Goal: Information Seeking & Learning: Learn about a topic

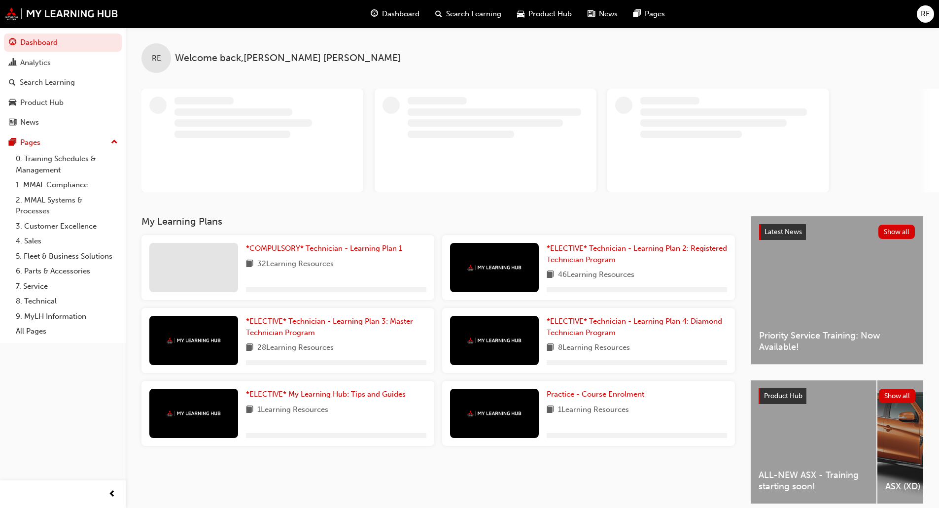
click at [923, 18] on span "RE" at bounding box center [925, 13] width 9 height 11
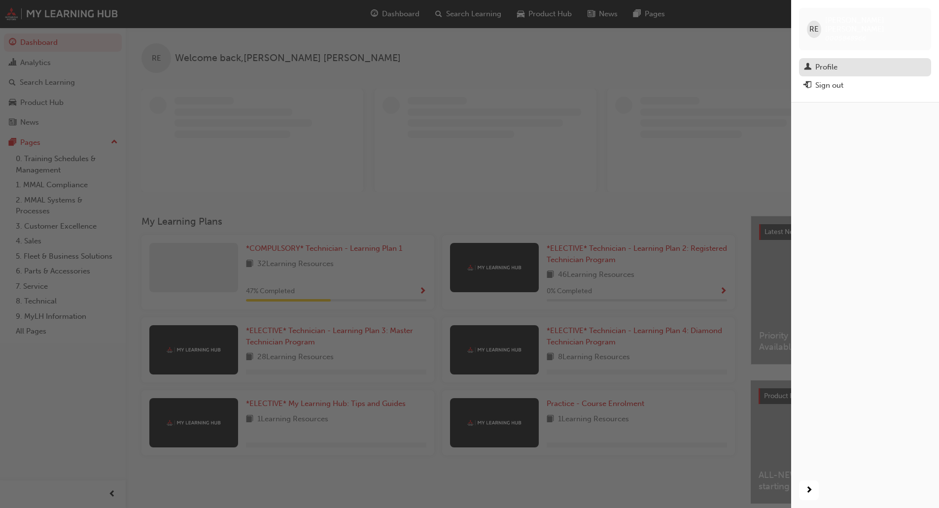
click at [840, 61] on div "Profile" at bounding box center [865, 67] width 122 height 12
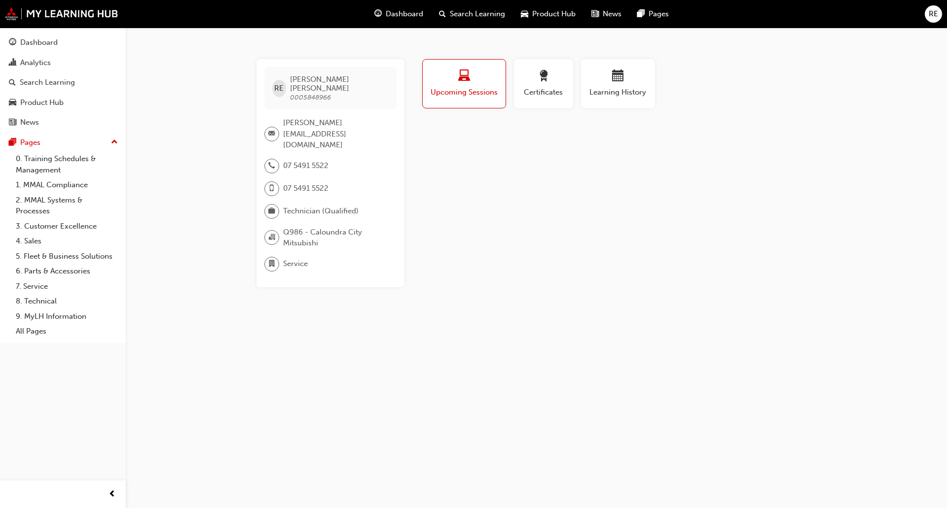
click at [495, 78] on div "button" at bounding box center [464, 77] width 68 height 15
click at [536, 88] on span "Certificates" at bounding box center [543, 92] width 44 height 11
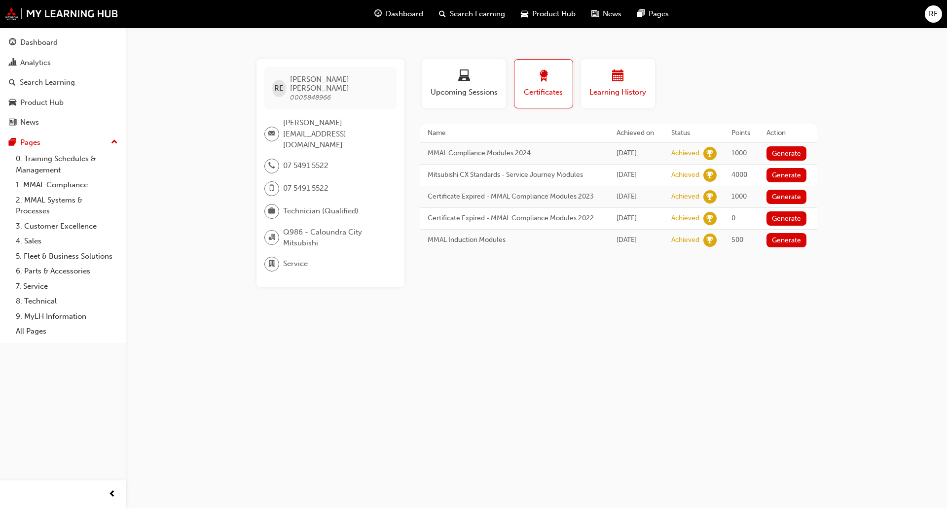
click at [623, 95] on span "Learning History" at bounding box center [617, 92] width 59 height 11
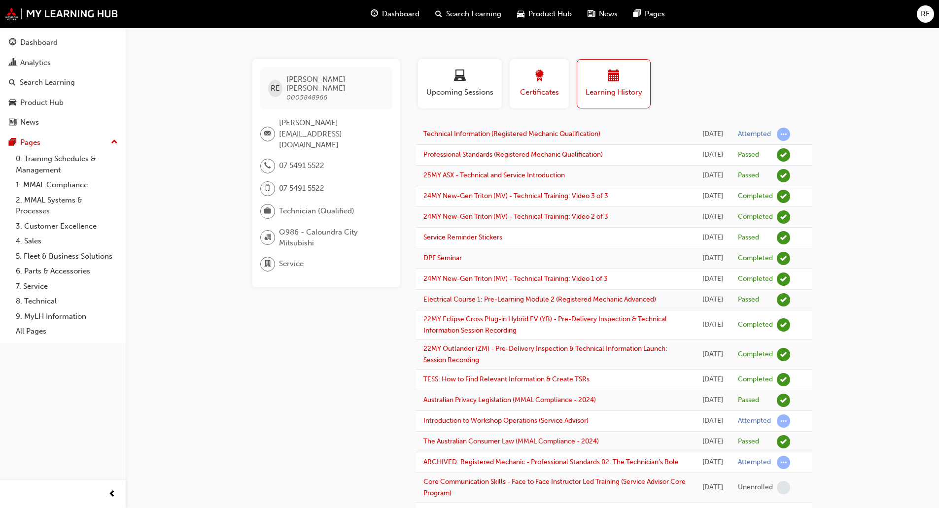
click at [548, 90] on span "Certificates" at bounding box center [539, 92] width 44 height 11
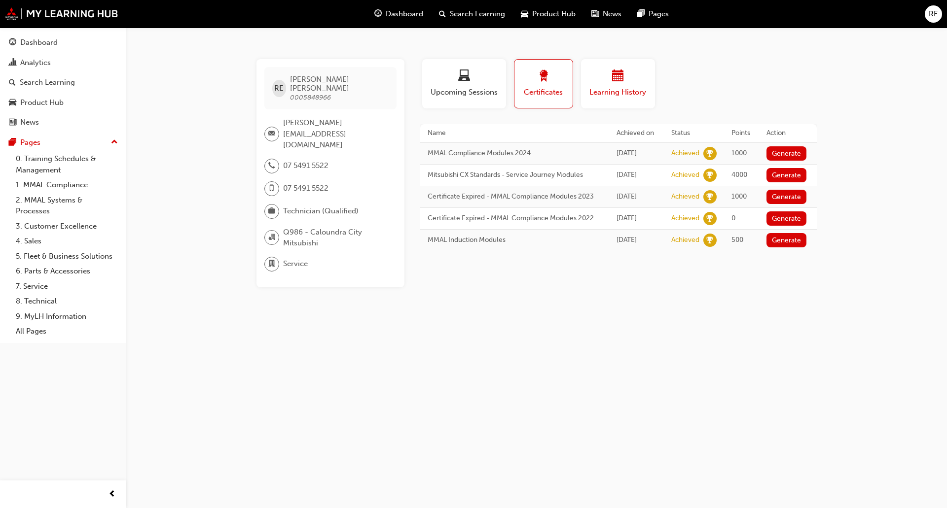
click at [628, 87] on span "Learning History" at bounding box center [617, 92] width 59 height 11
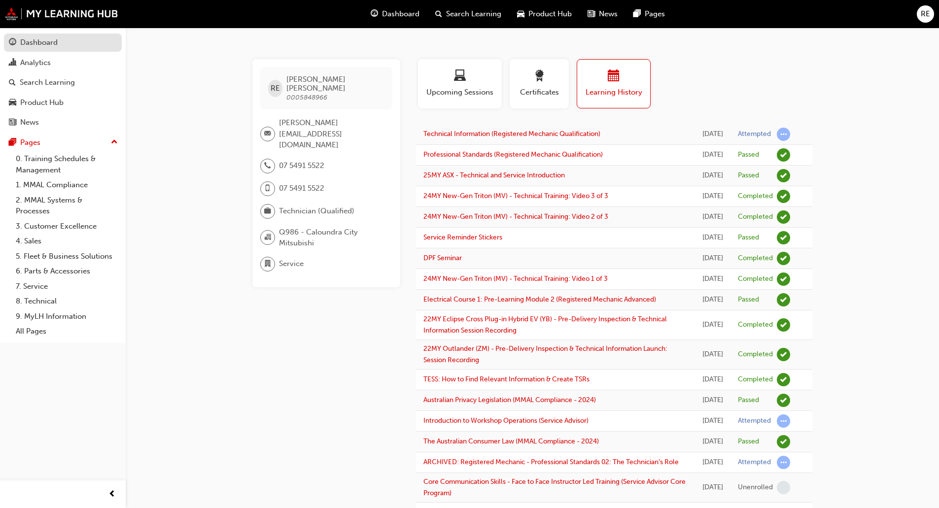
click at [35, 34] on link "Dashboard" at bounding box center [63, 43] width 118 height 18
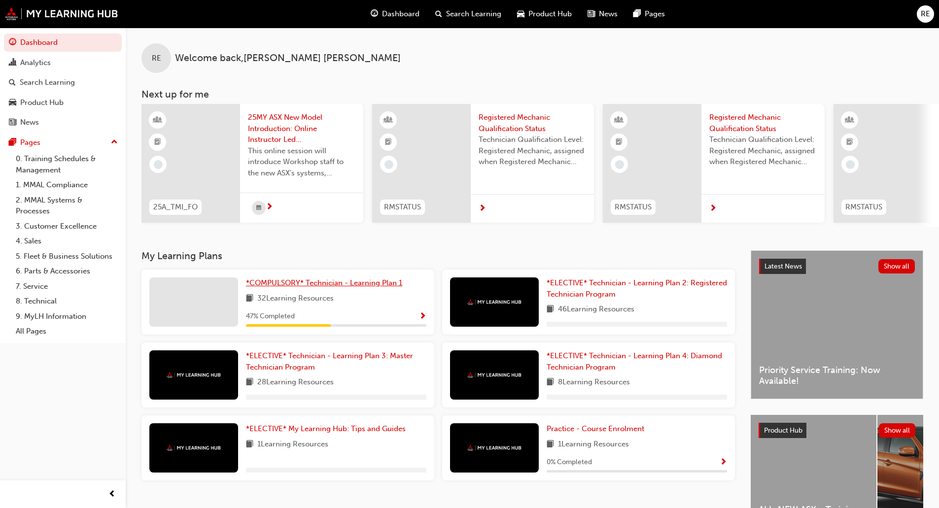
drag, startPoint x: 297, startPoint y: 279, endPoint x: 296, endPoint y: 288, distance: 9.4
click at [297, 284] on div "*COMPULSORY* Technician - Learning Plan 1 32 Learning Resources 47 % Completed" at bounding box center [288, 302] width 293 height 65
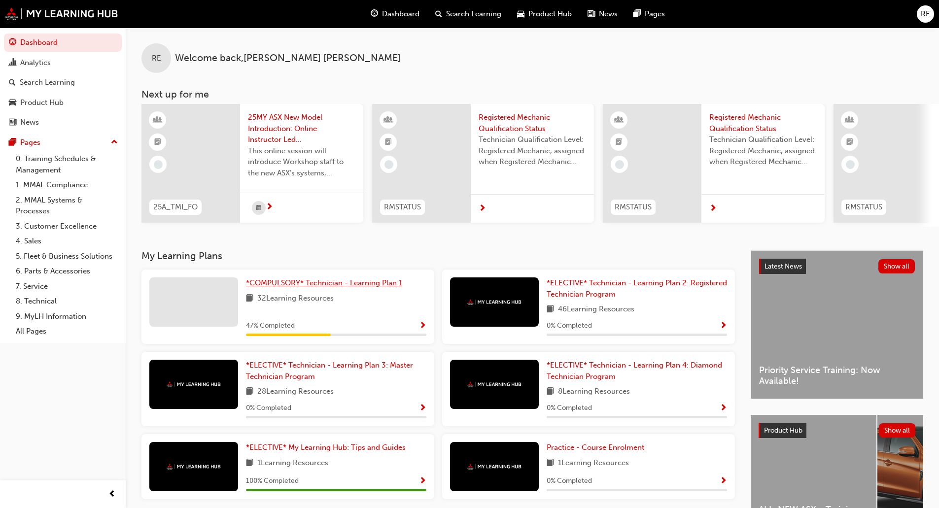
click at [296, 287] on span "*COMPULSORY* Technician - Learning Plan 1" at bounding box center [324, 283] width 156 height 9
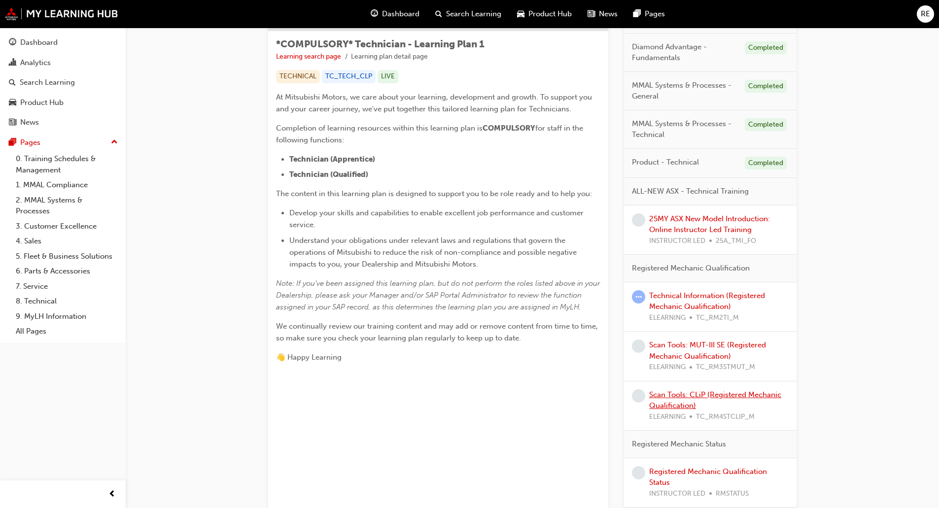
scroll to position [197, 0]
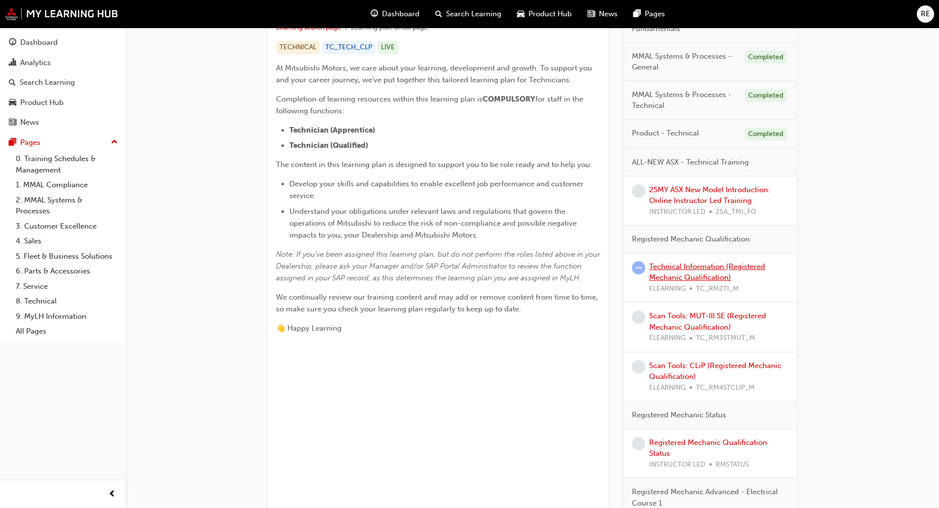
click at [685, 280] on link "Technical Information (Registered Mechanic Qualification)" at bounding box center [707, 272] width 116 height 20
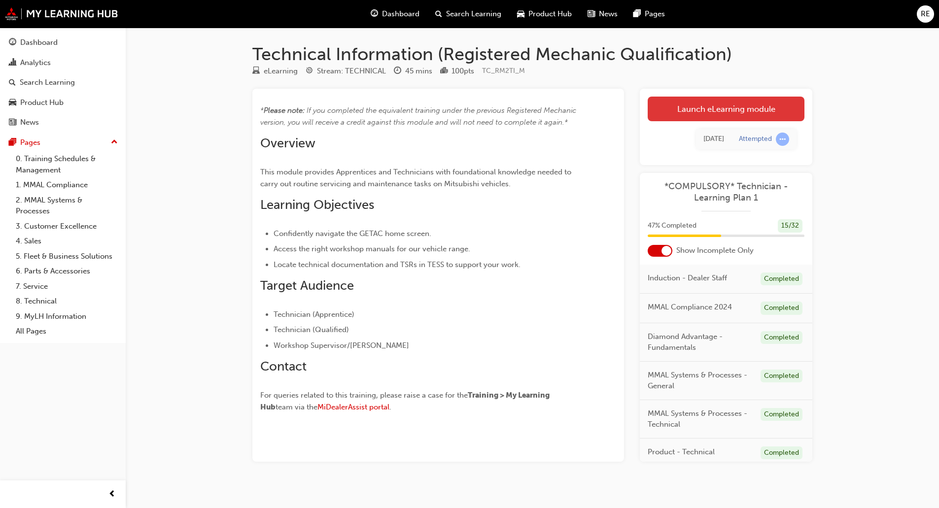
click at [701, 115] on link "Launch eLearning module" at bounding box center [726, 109] width 157 height 25
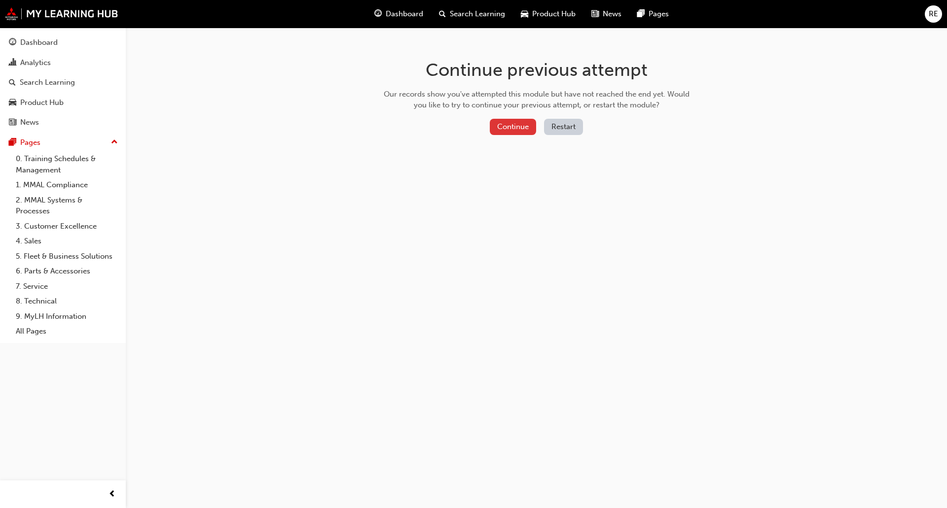
click at [502, 127] on button "Continue" at bounding box center [513, 127] width 46 height 16
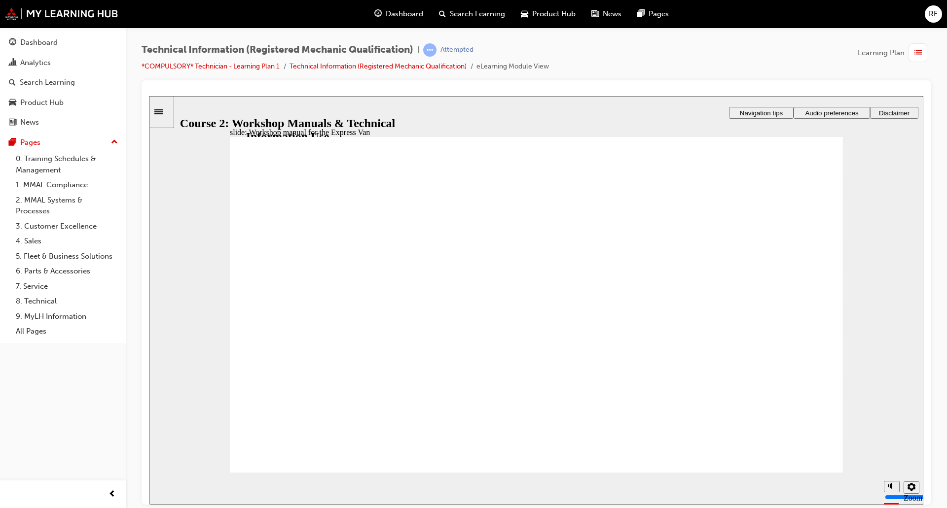
drag, startPoint x: 868, startPoint y: 451, endPoint x: 863, endPoint y: 414, distance: 37.3
type input "10"
click at [863, 456] on input "volume" at bounding box center [895, 460] width 64 height 8
click at [921, 53] on span "list-icon" at bounding box center [917, 53] width 7 height 12
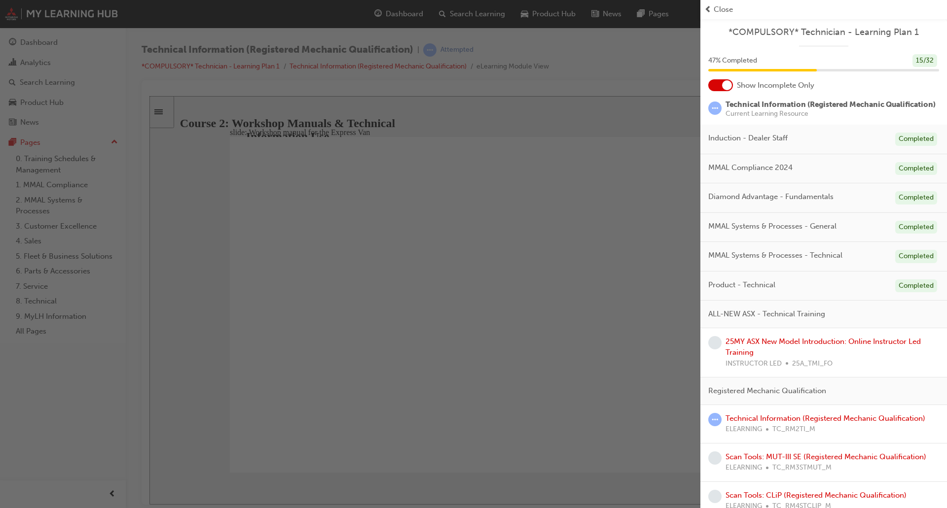
click at [654, 84] on div "button" at bounding box center [350, 254] width 700 height 508
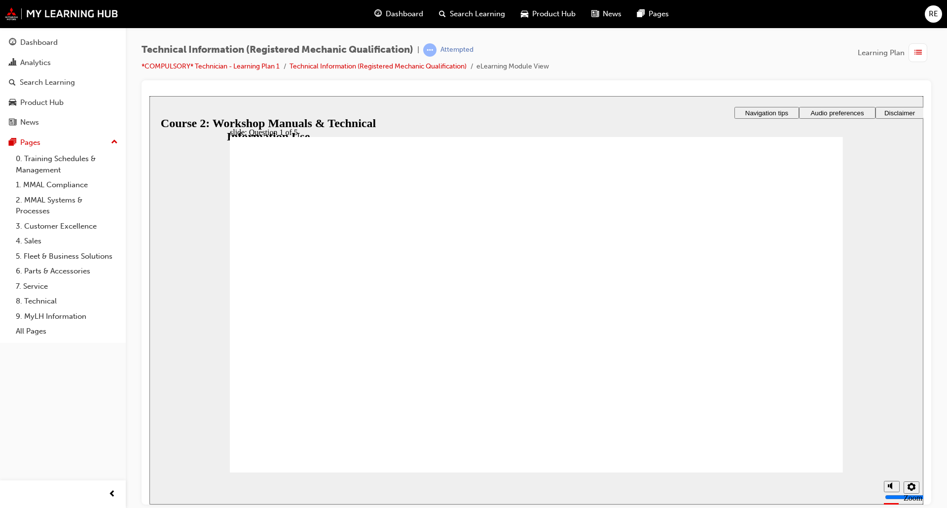
radio input "true"
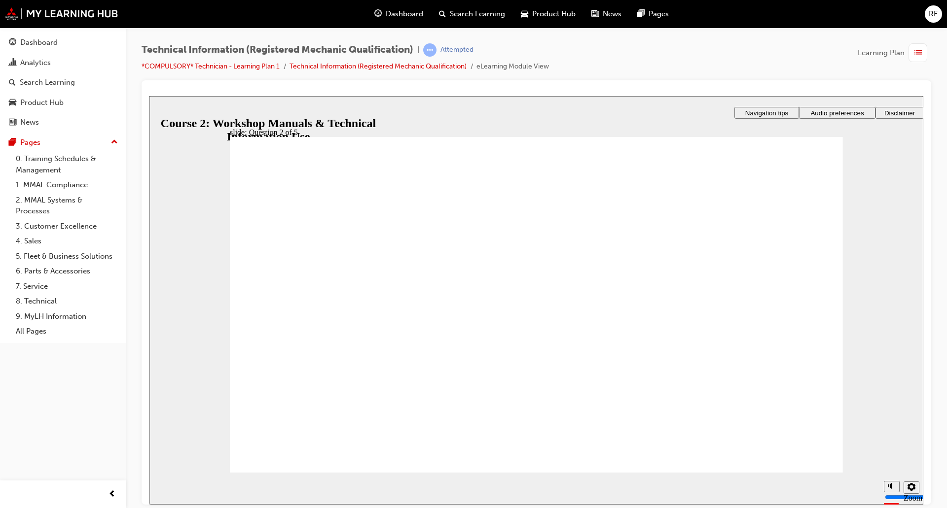
radio input "true"
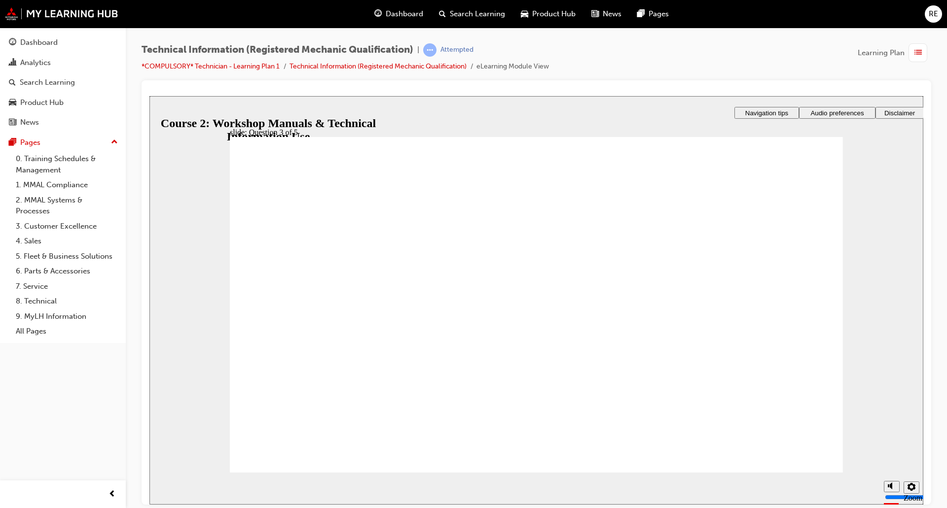
drag, startPoint x: 593, startPoint y: 297, endPoint x: 549, endPoint y: 300, distance: 44.0
drag, startPoint x: 602, startPoint y: 338, endPoint x: 588, endPoint y: 338, distance: 14.3
drag, startPoint x: 660, startPoint y: 382, endPoint x: 618, endPoint y: 383, distance: 42.4
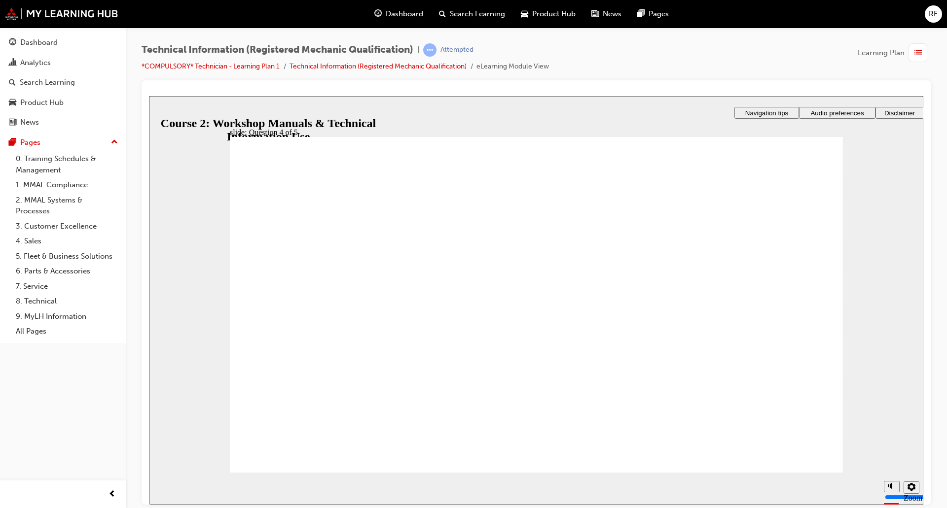
drag, startPoint x: 595, startPoint y: 250, endPoint x: 564, endPoint y: 250, distance: 31.1
radio input "true"
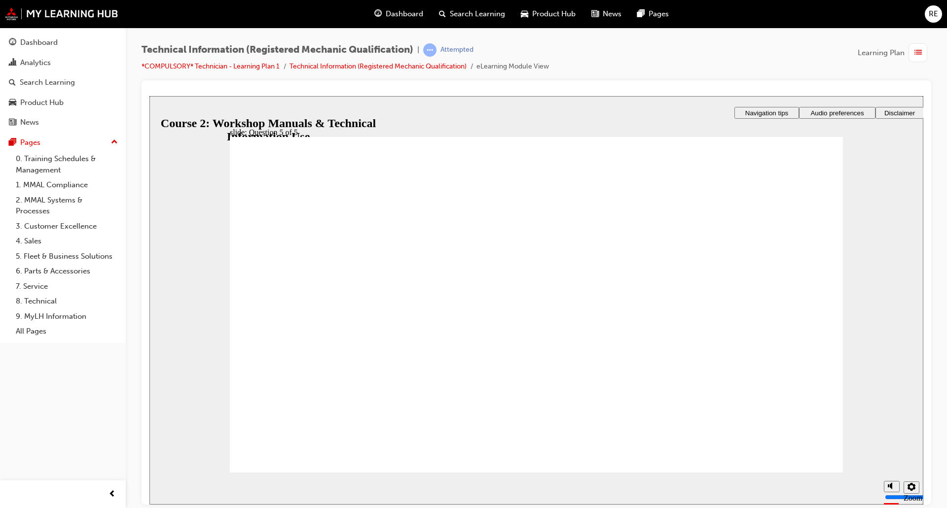
drag, startPoint x: 517, startPoint y: 383, endPoint x: 525, endPoint y: 389, distance: 10.3
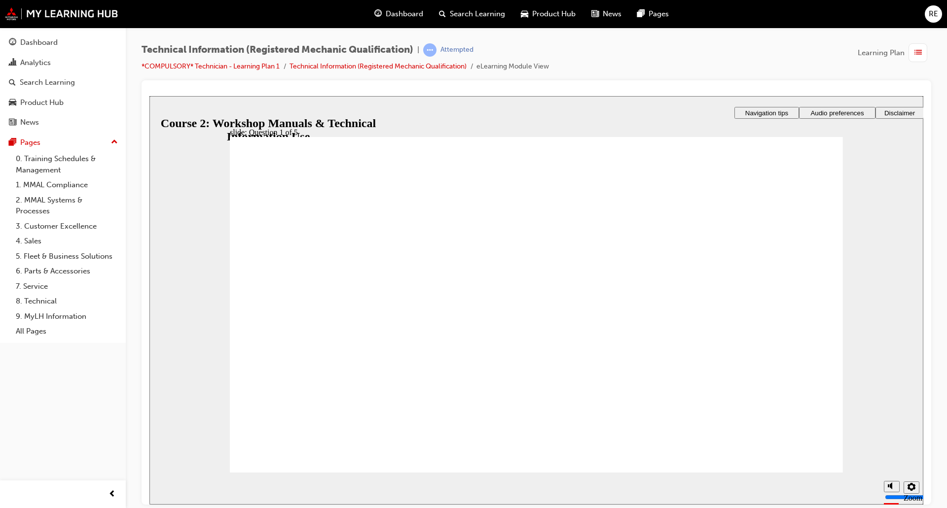
radio input "true"
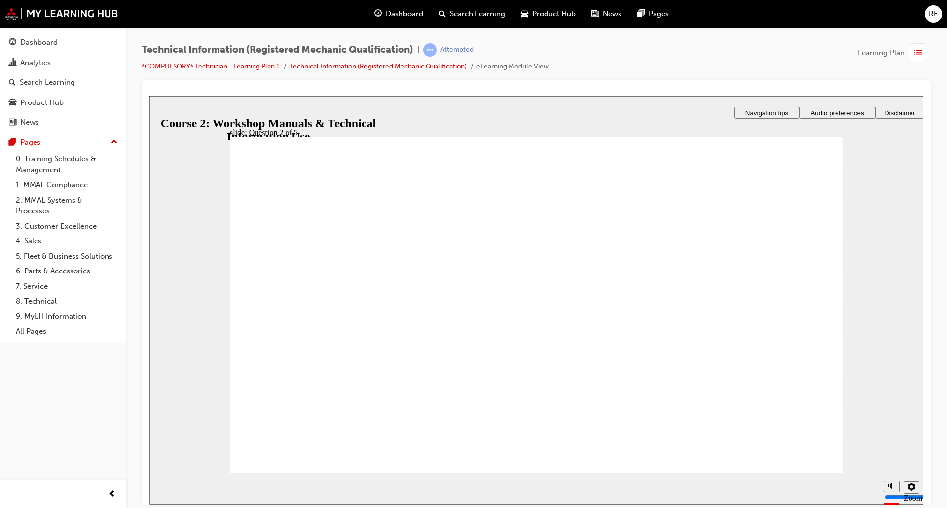
radio input "true"
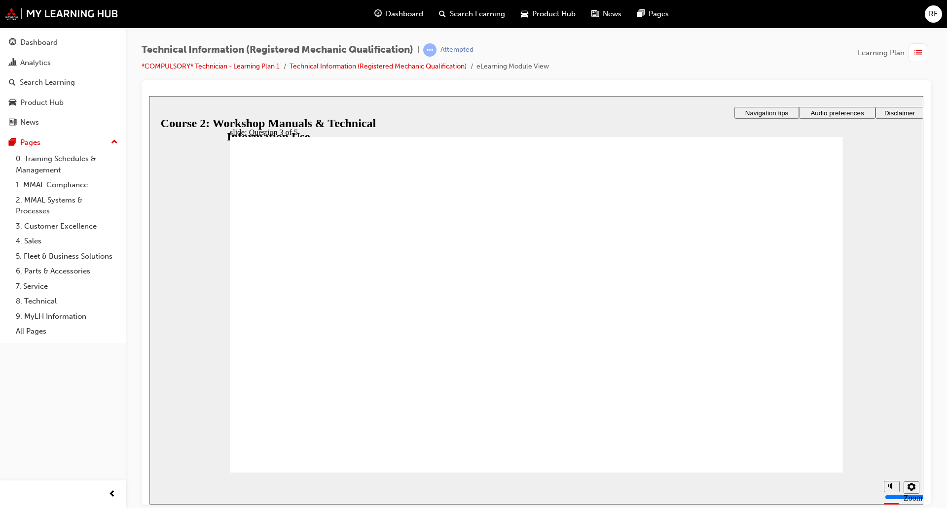
drag, startPoint x: 574, startPoint y: 387, endPoint x: 594, endPoint y: 394, distance: 21.7
drag, startPoint x: 678, startPoint y: 307, endPoint x: 641, endPoint y: 306, distance: 36.5
drag, startPoint x: 651, startPoint y: 368, endPoint x: 619, endPoint y: 330, distance: 49.7
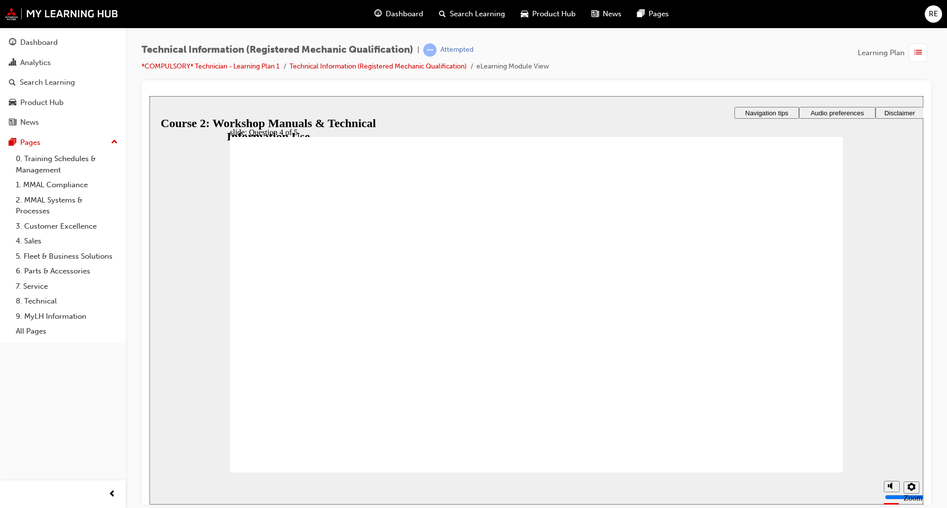
drag, startPoint x: 697, startPoint y: 376, endPoint x: 655, endPoint y: 260, distance: 122.8
drag, startPoint x: 719, startPoint y: 261, endPoint x: 718, endPoint y: 272, distance: 11.4
drag, startPoint x: 708, startPoint y: 375, endPoint x: 655, endPoint y: 376, distance: 52.3
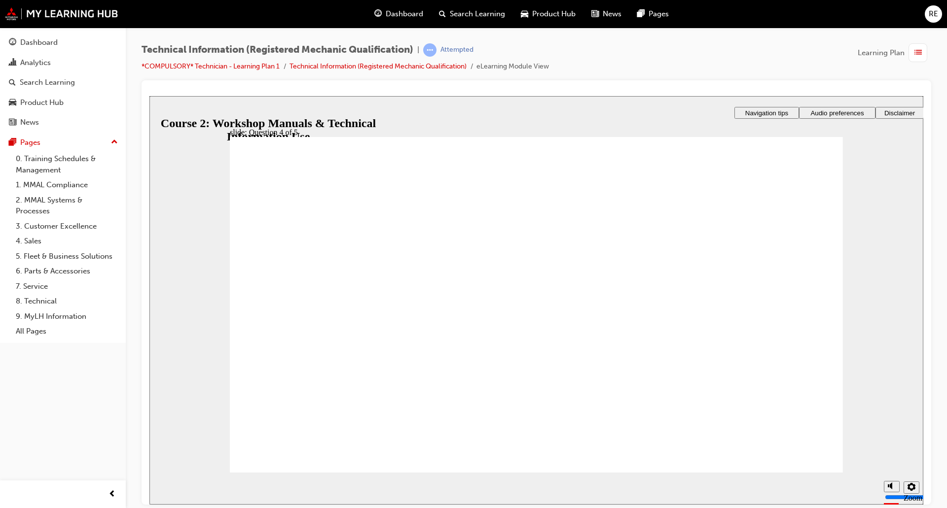
radio input "true"
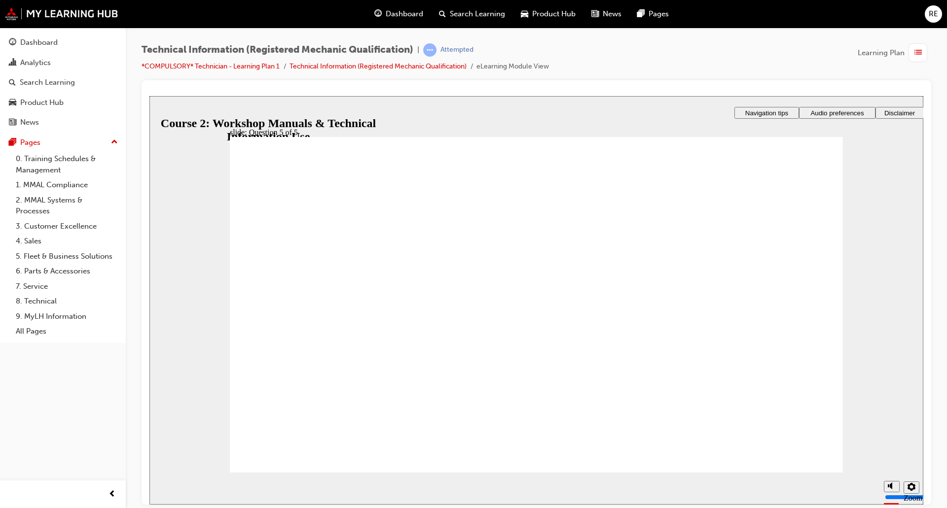
radio input "true"
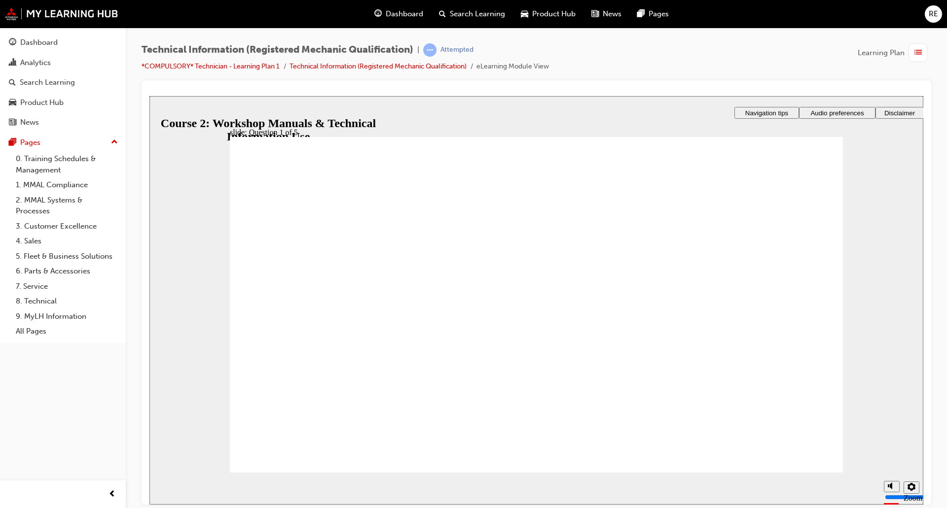
radio input "true"
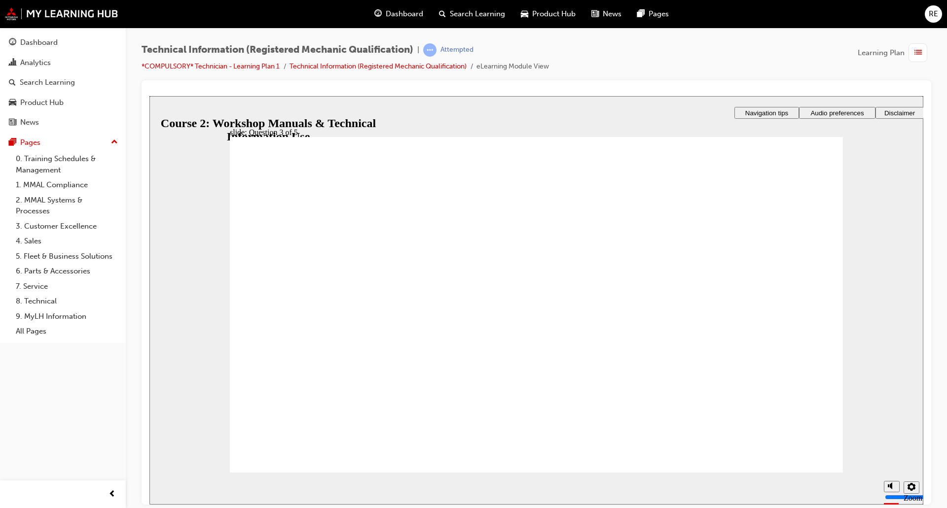
radio input "true"
drag, startPoint x: 637, startPoint y: 339, endPoint x: 547, endPoint y: 304, distance: 96.3
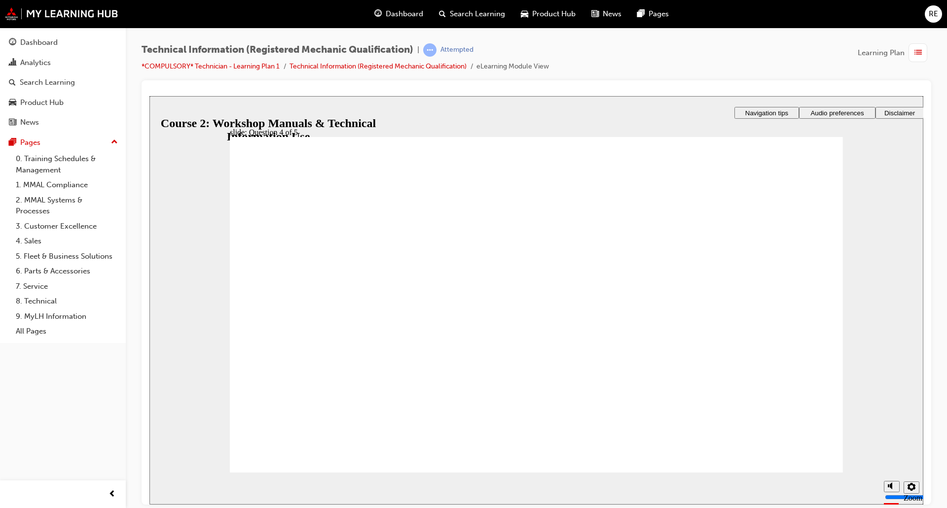
drag, startPoint x: 679, startPoint y: 256, endPoint x: 608, endPoint y: 371, distance: 135.7
drag, startPoint x: 660, startPoint y: 338, endPoint x: 627, endPoint y: 262, distance: 82.2
drag, startPoint x: 672, startPoint y: 333, endPoint x: 610, endPoint y: 335, distance: 62.2
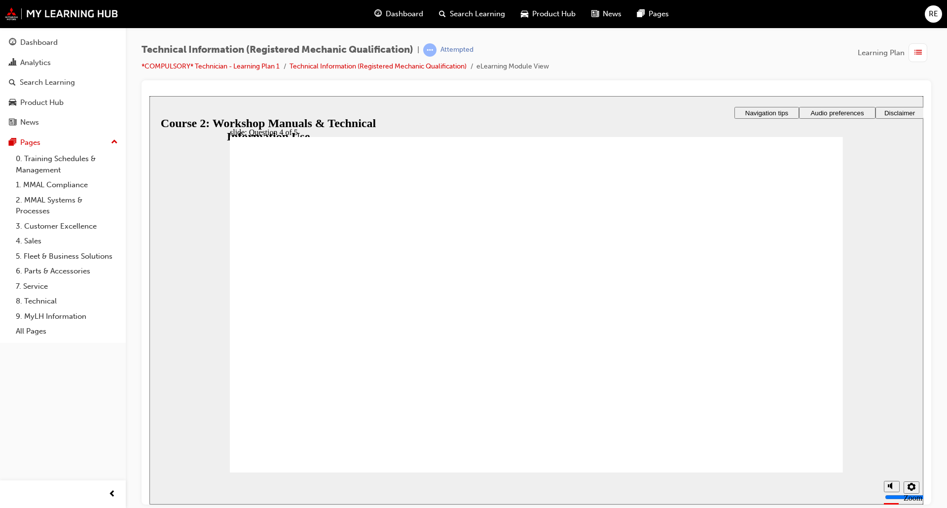
radio input "true"
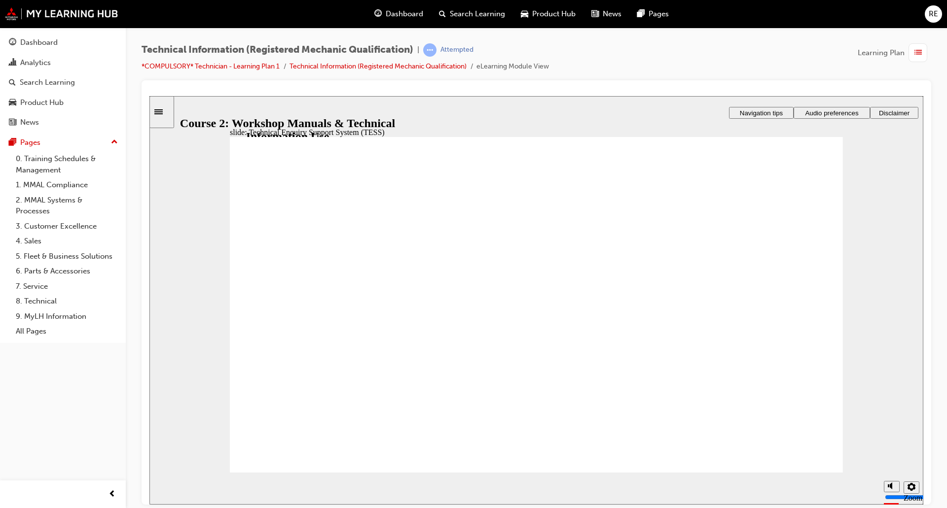
radio input "true"
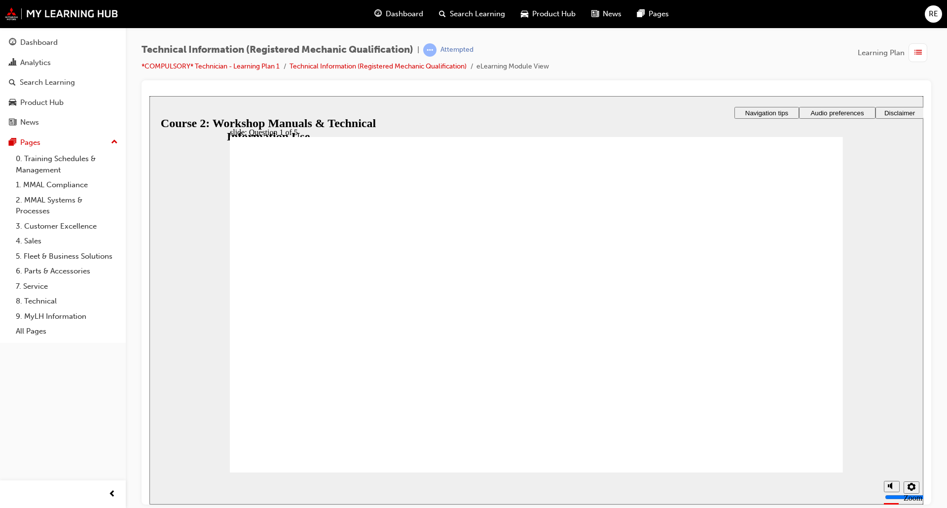
radio input "true"
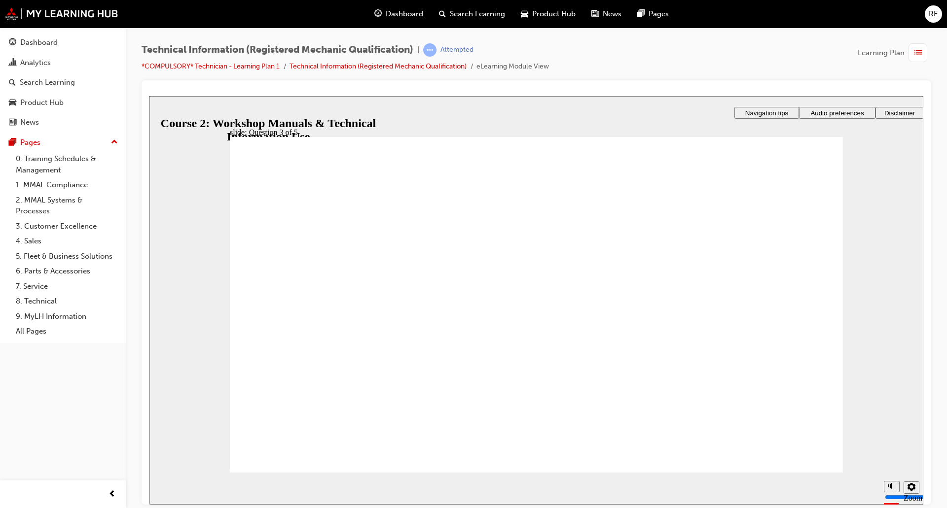
checkbox input "true"
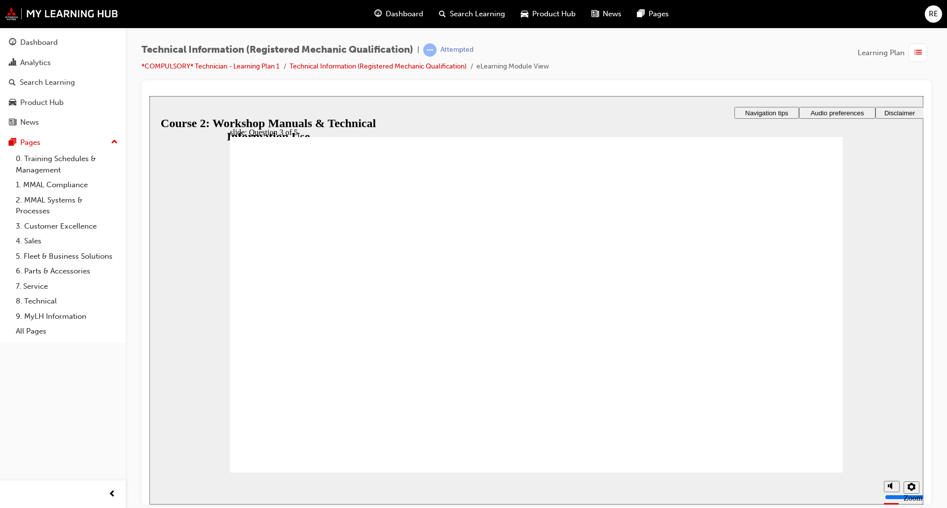
radio input "true"
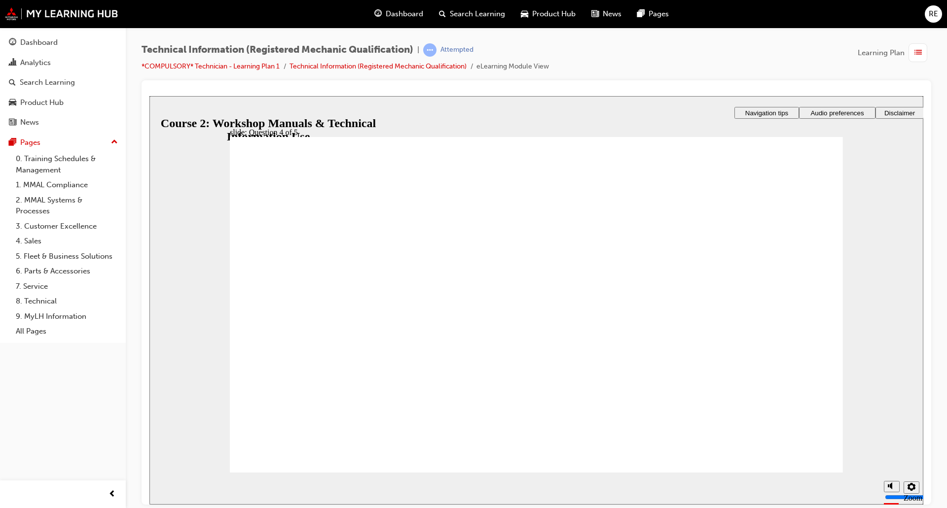
radio input "true"
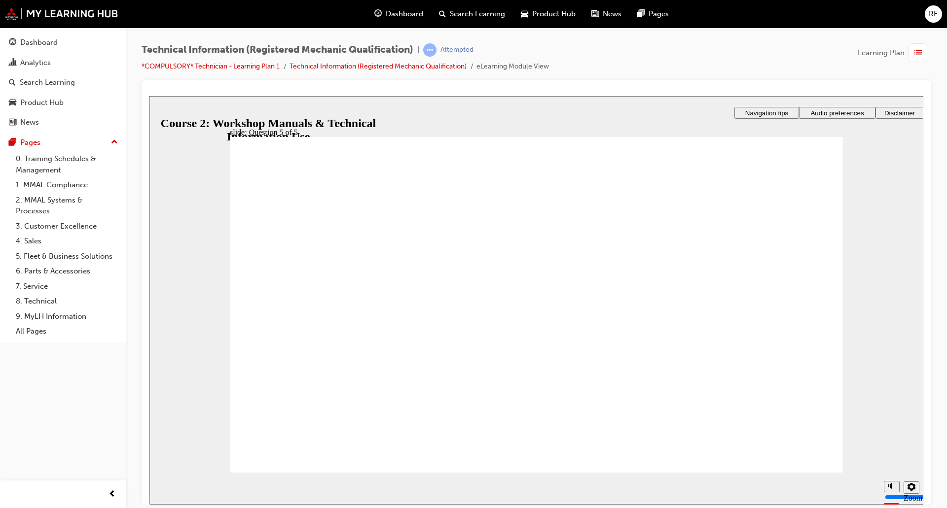
drag, startPoint x: 461, startPoint y: 310, endPoint x: 452, endPoint y: 336, distance: 27.1
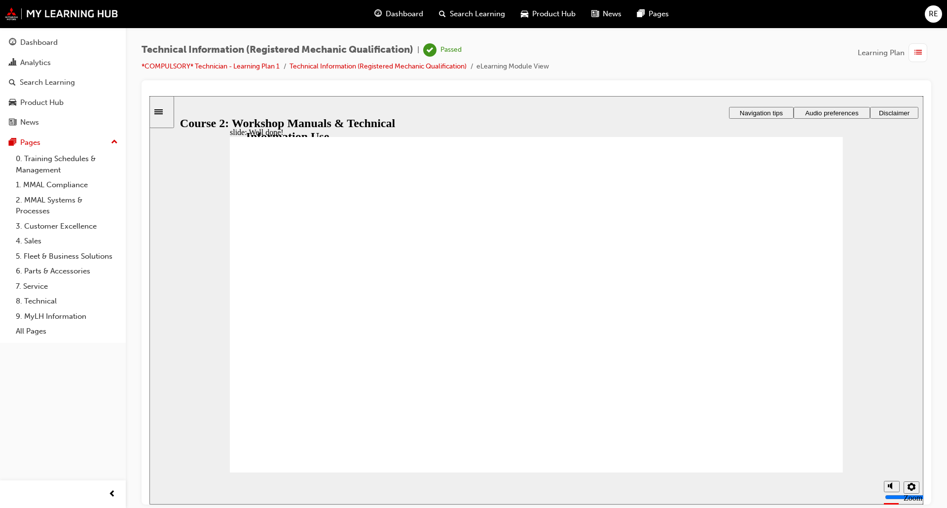
drag, startPoint x: 440, startPoint y: 406, endPoint x: 359, endPoint y: 404, distance: 80.9
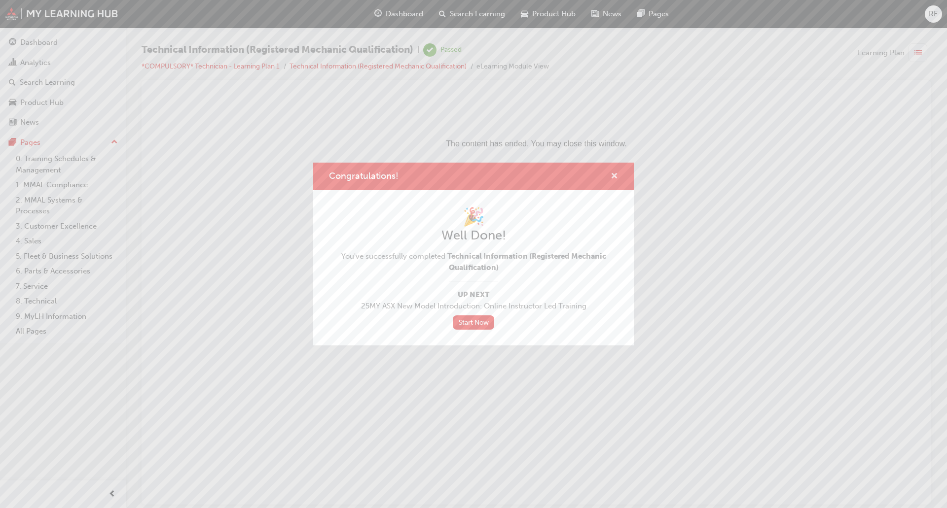
click at [614, 175] on span "cross-icon" at bounding box center [613, 177] width 7 height 9
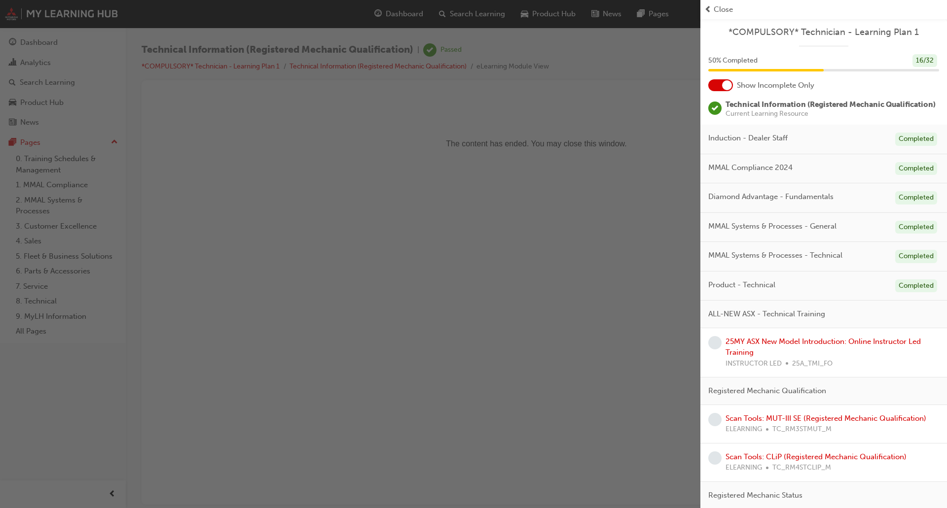
click at [630, 99] on div "button" at bounding box center [350, 254] width 700 height 508
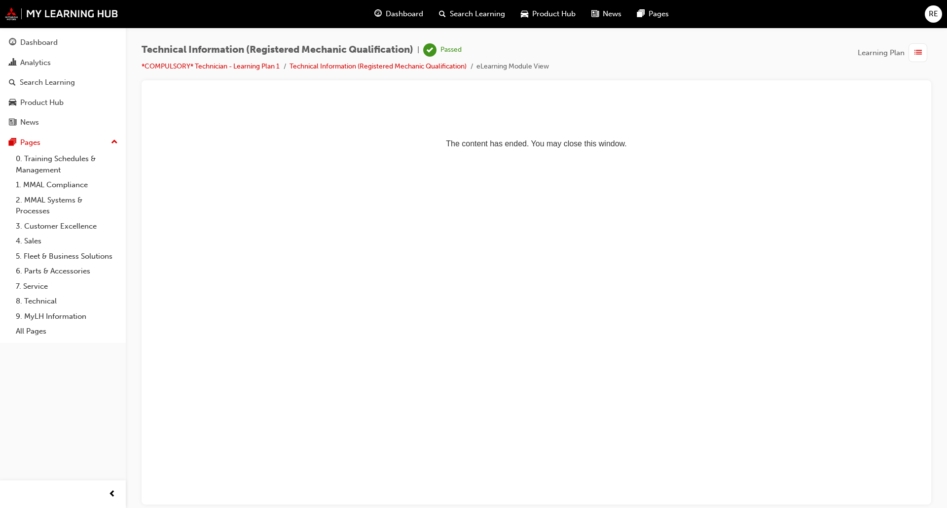
click at [931, 16] on span "RE" at bounding box center [932, 13] width 9 height 11
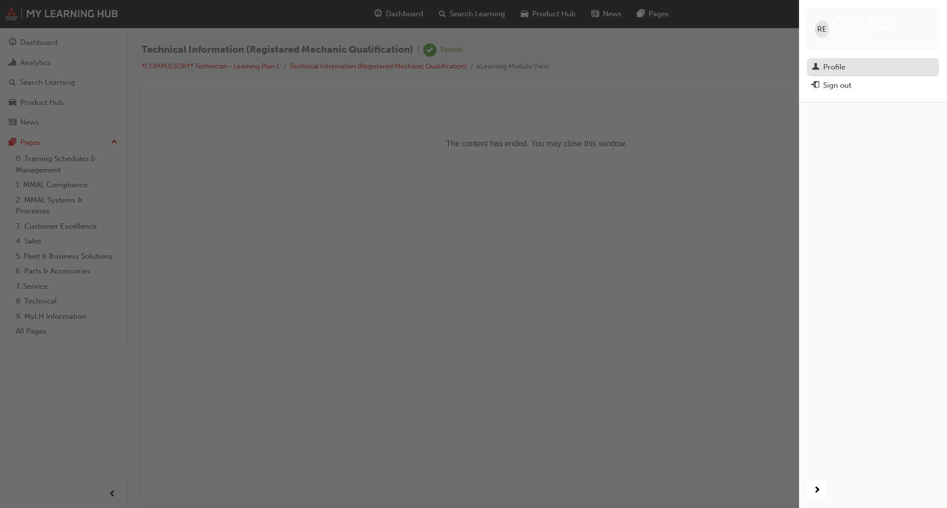
click at [838, 62] on div "Profile" at bounding box center [834, 67] width 22 height 11
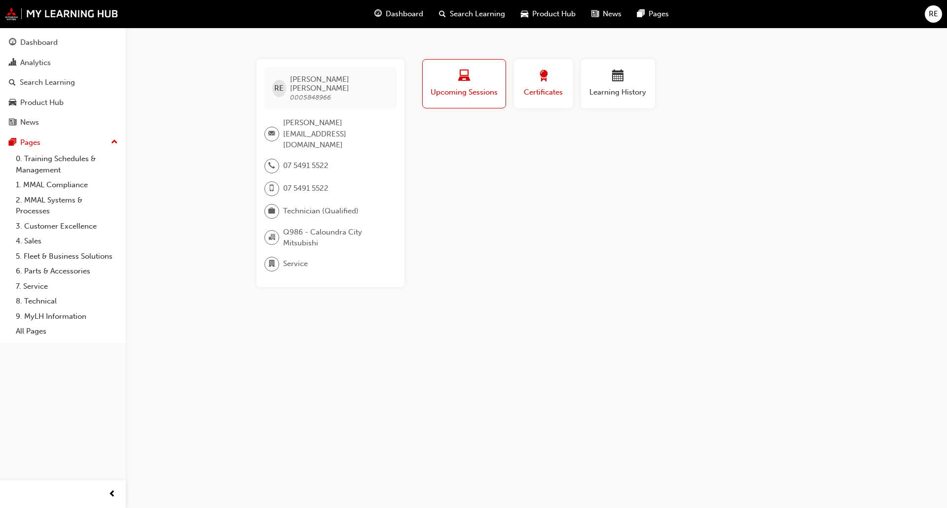
click at [538, 93] on span "Certificates" at bounding box center [543, 92] width 44 height 11
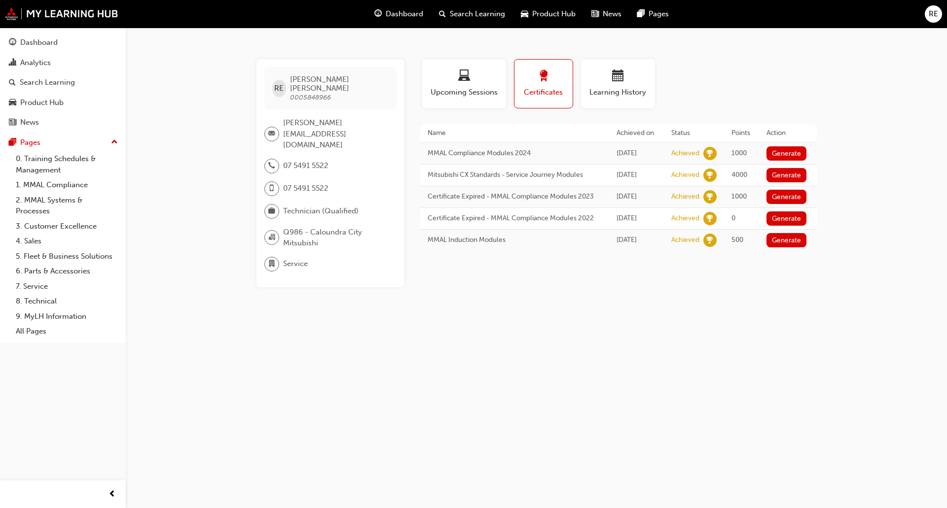
click at [511, 145] on td "MMAL Compliance Modules 2024" at bounding box center [514, 154] width 189 height 22
click at [743, 131] on th "Points" at bounding box center [741, 133] width 35 height 18
drag, startPoint x: 640, startPoint y: 138, endPoint x: 596, endPoint y: 138, distance: 44.4
click at [623, 138] on th "Achieved on" at bounding box center [636, 133] width 55 height 18
click at [594, 137] on th "Name" at bounding box center [514, 133] width 189 height 18
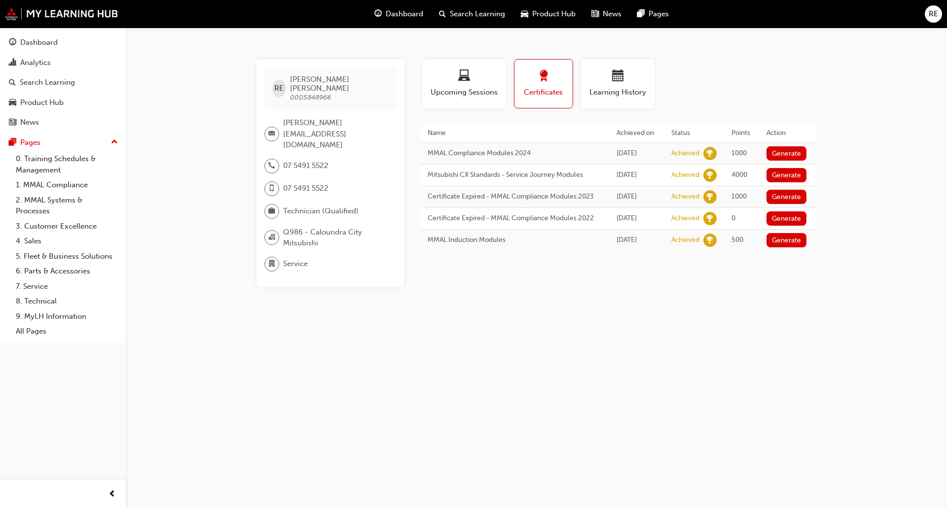
click at [615, 131] on th "Achieved on" at bounding box center [636, 133] width 55 height 18
click at [625, 132] on th "Achieved on" at bounding box center [636, 133] width 55 height 18
drag, startPoint x: 625, startPoint y: 132, endPoint x: 559, endPoint y: 134, distance: 66.1
click at [624, 133] on th "Achieved on" at bounding box center [636, 133] width 55 height 18
click at [415, 13] on span "Dashboard" at bounding box center [404, 13] width 37 height 11
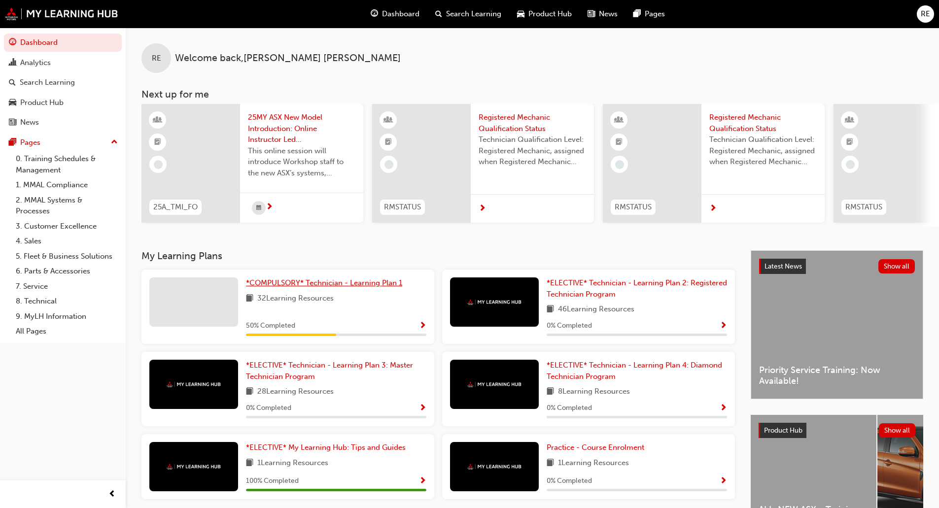
click at [360, 287] on span "*COMPULSORY* Technician - Learning Plan 1" at bounding box center [324, 283] width 156 height 9
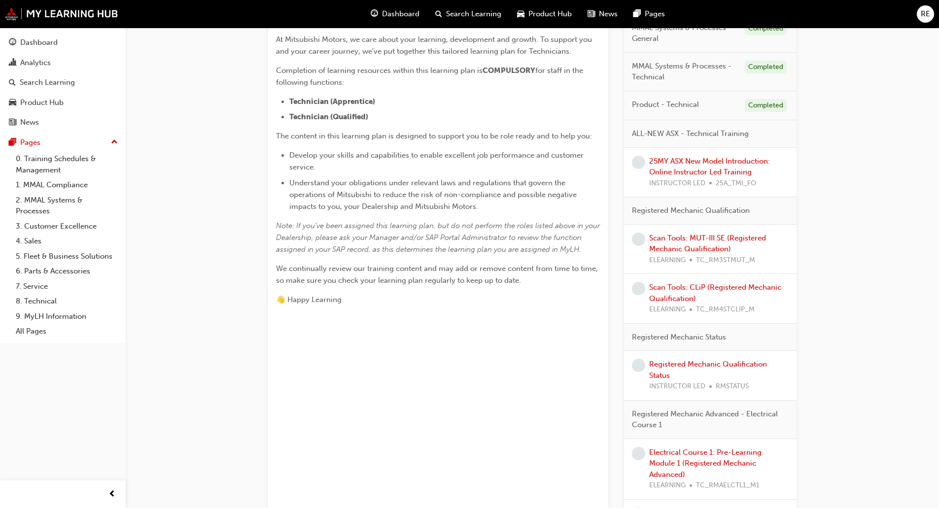
scroll to position [247, 0]
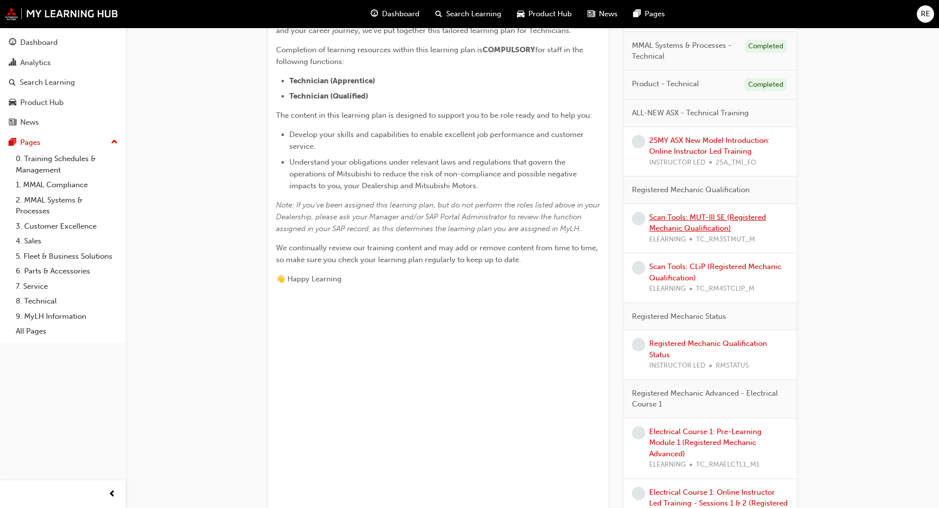
click at [715, 228] on link "Scan Tools: MUT-III SE (Registered Mechanic Qualification)" at bounding box center [707, 223] width 117 height 20
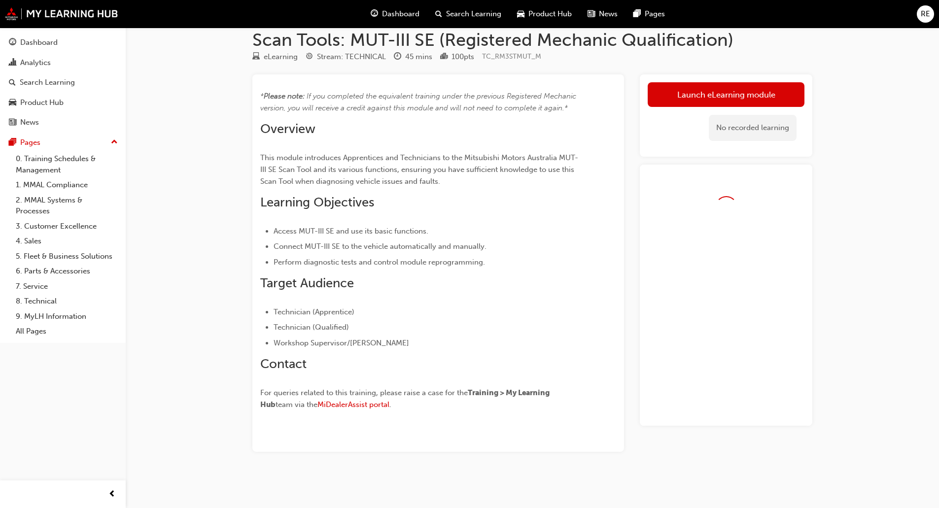
scroll to position [15, 0]
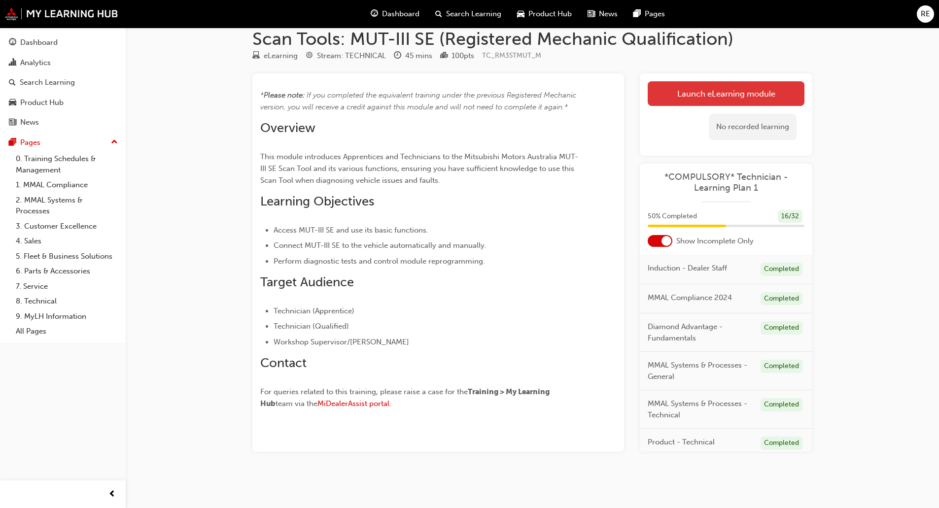
click at [708, 91] on link "Launch eLearning module" at bounding box center [726, 93] width 157 height 25
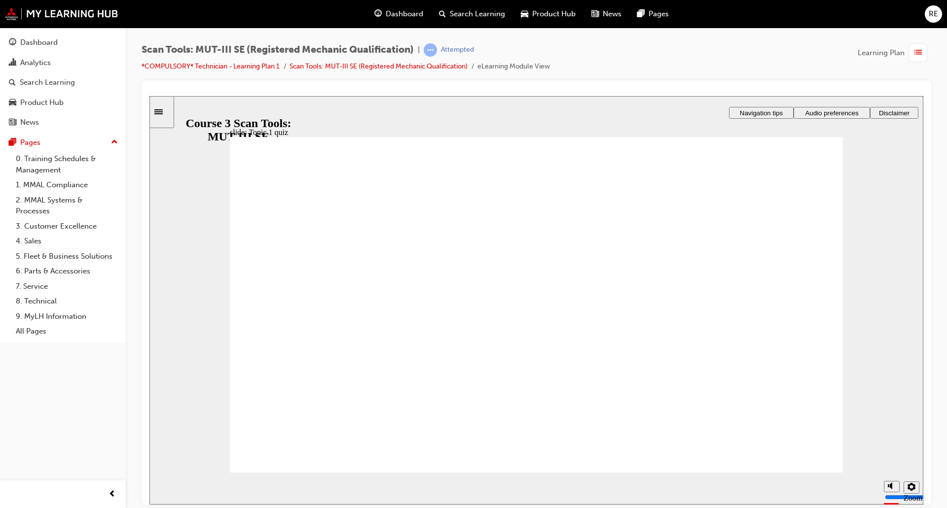
click at [796, 472] on section "Playback Speed 2 1.75 1.5 1.25 0.75" at bounding box center [536, 488] width 774 height 32
radio input "true"
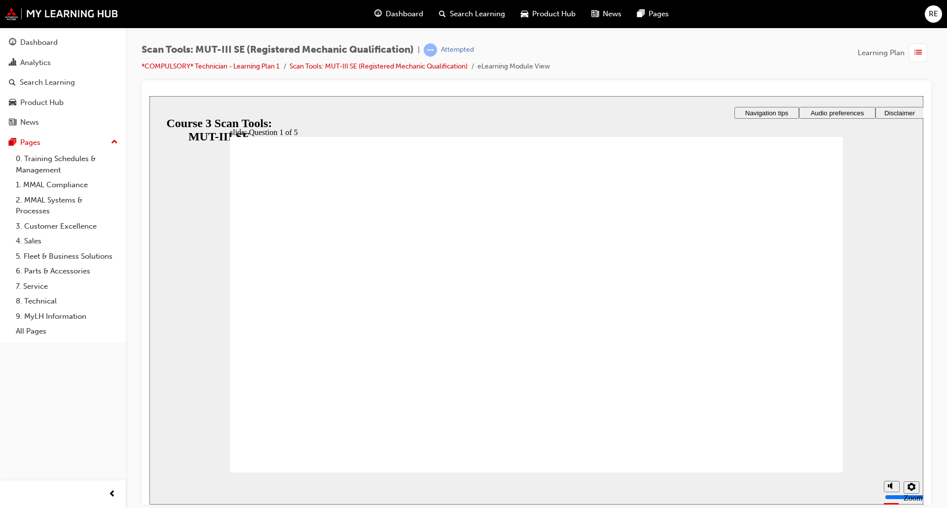
radio input "true"
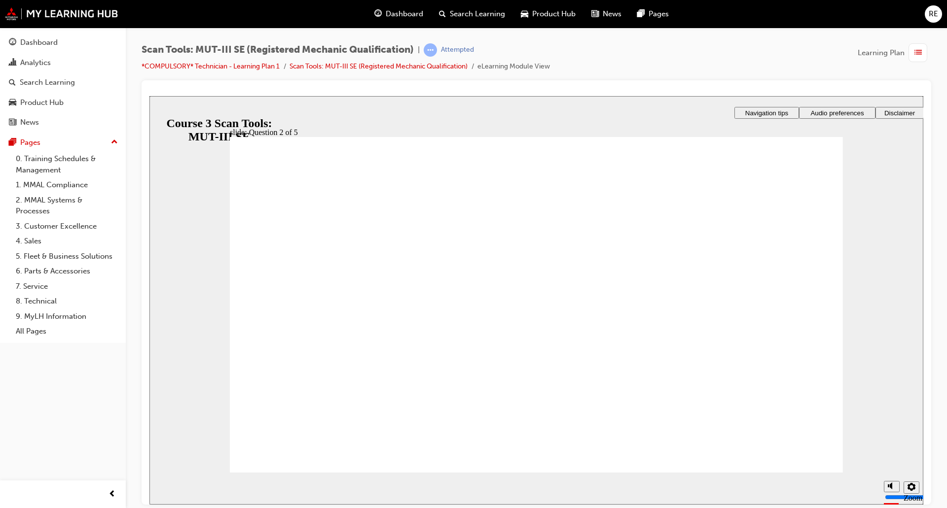
radio input "true"
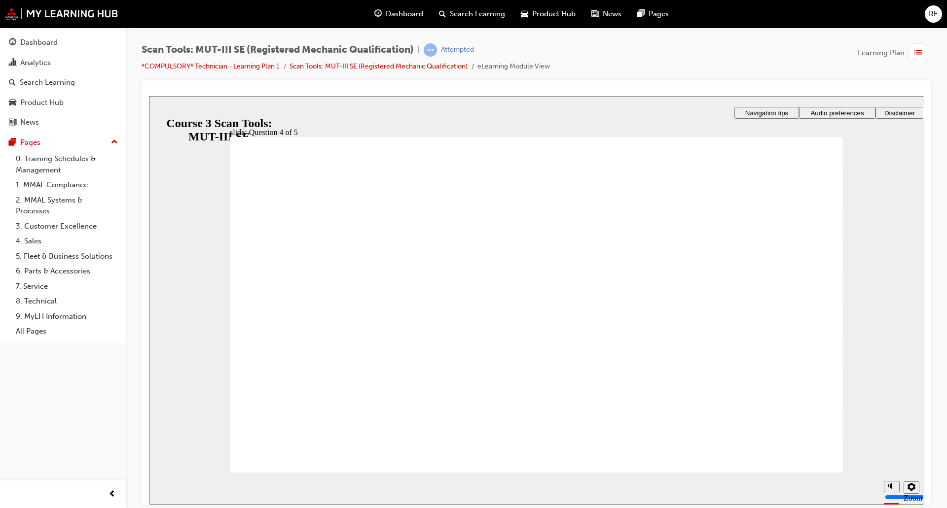
radio input "true"
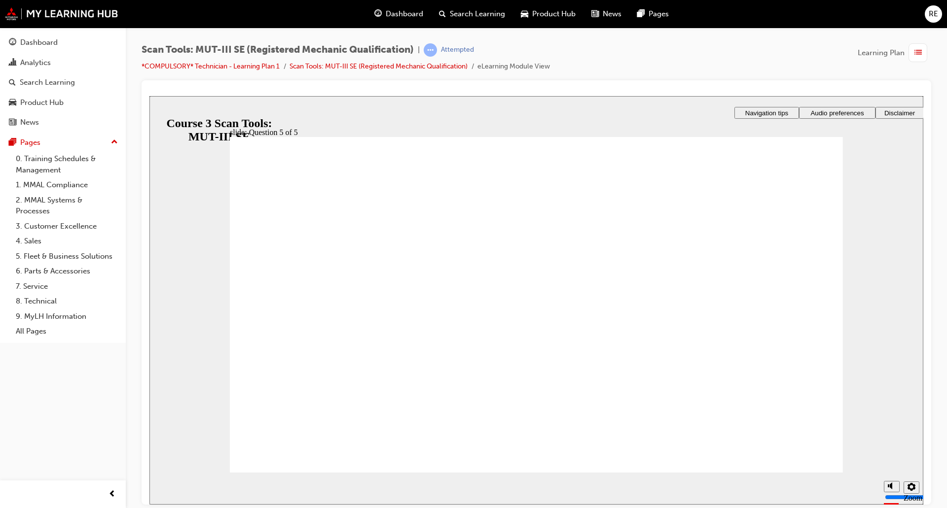
drag, startPoint x: 307, startPoint y: 465, endPoint x: 304, endPoint y: 445, distance: 19.9
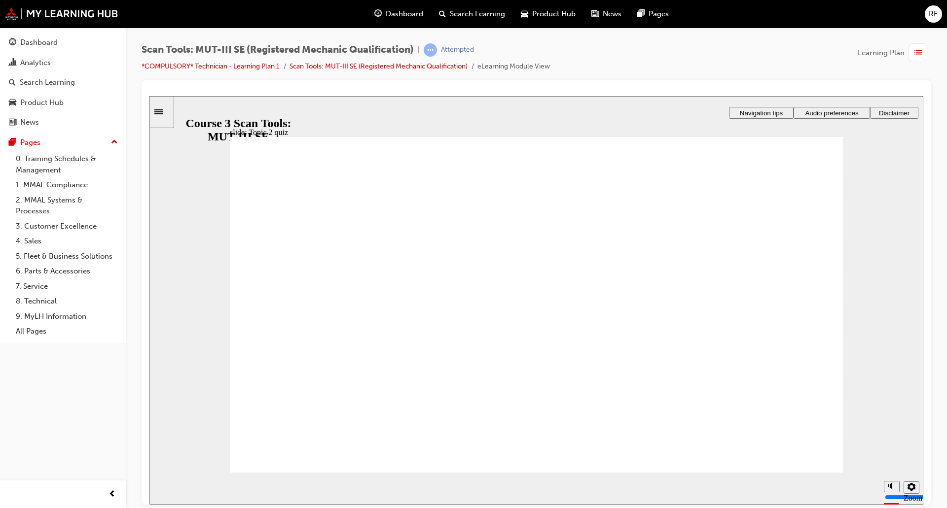
radio input "true"
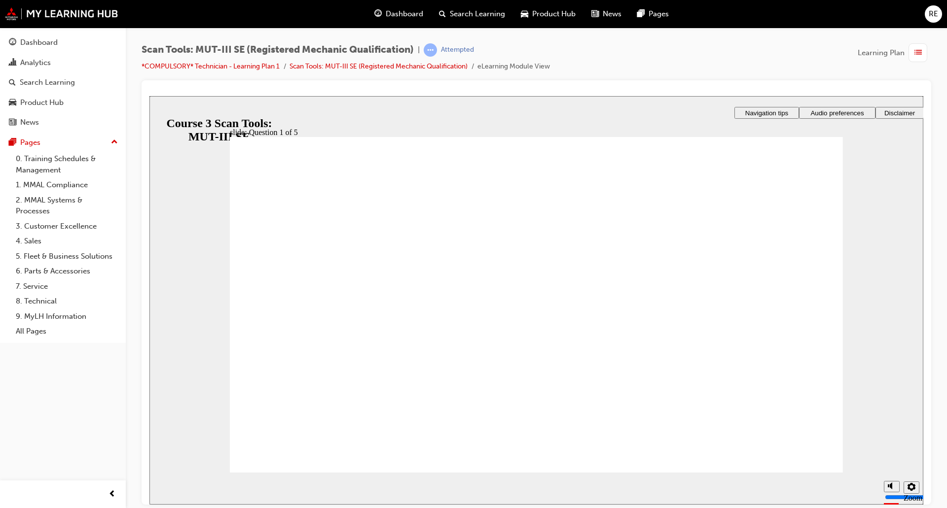
radio input "true"
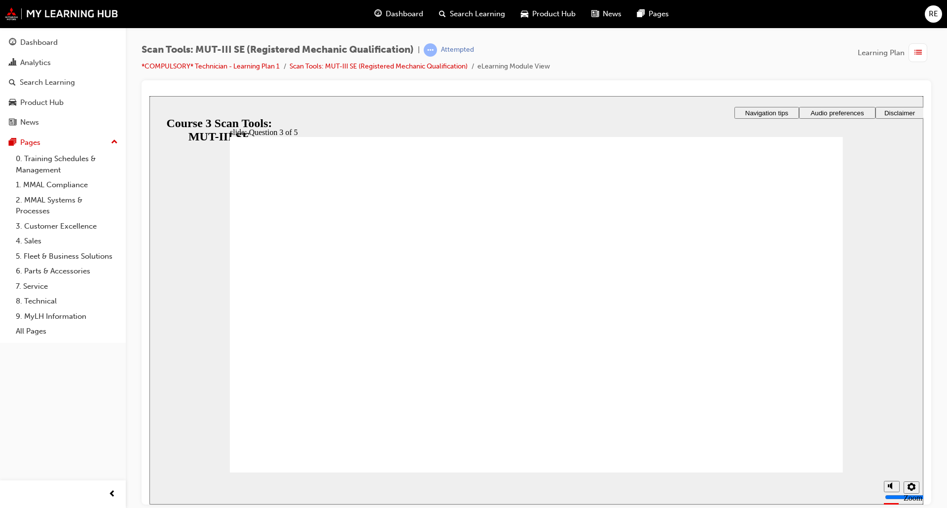
radio input "true"
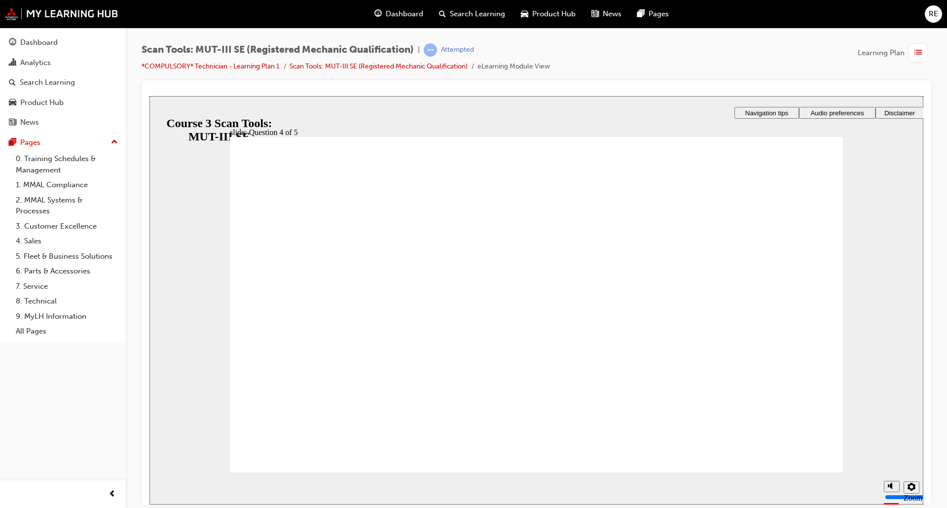
radio input "true"
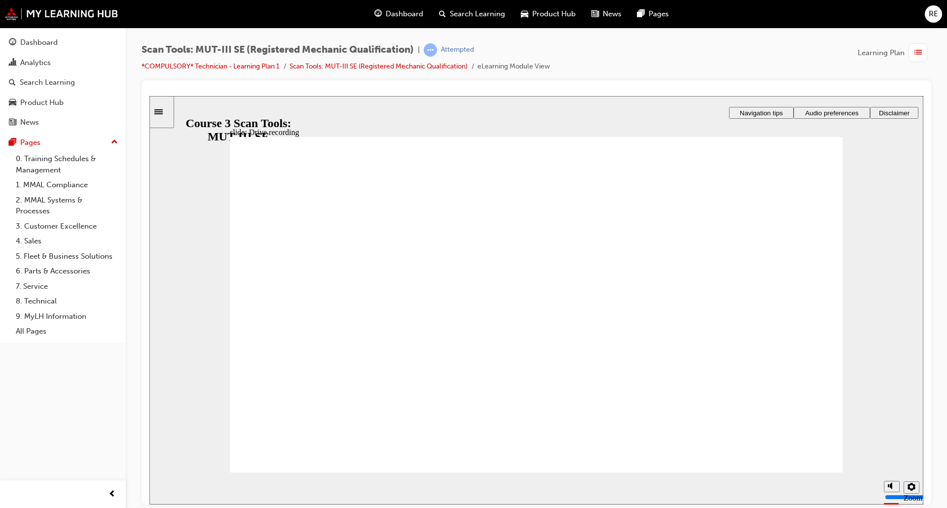
radio input "true"
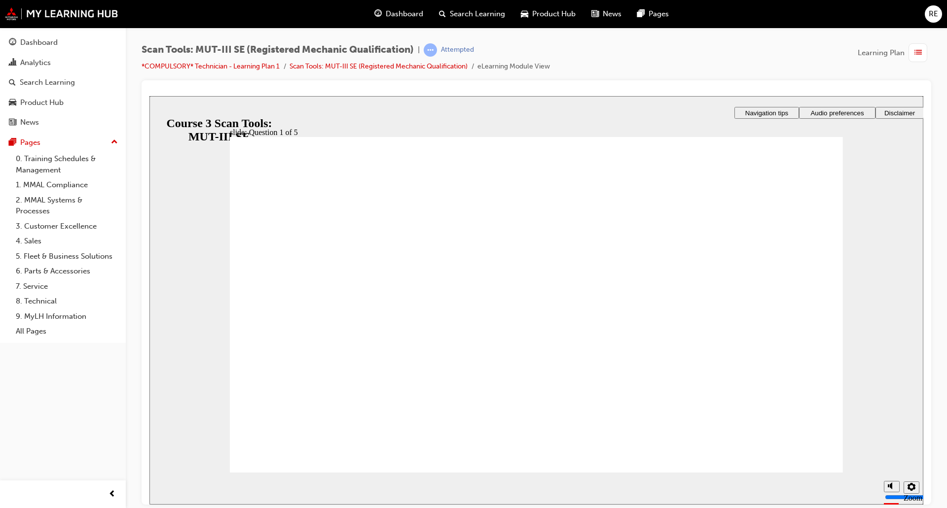
radio input "true"
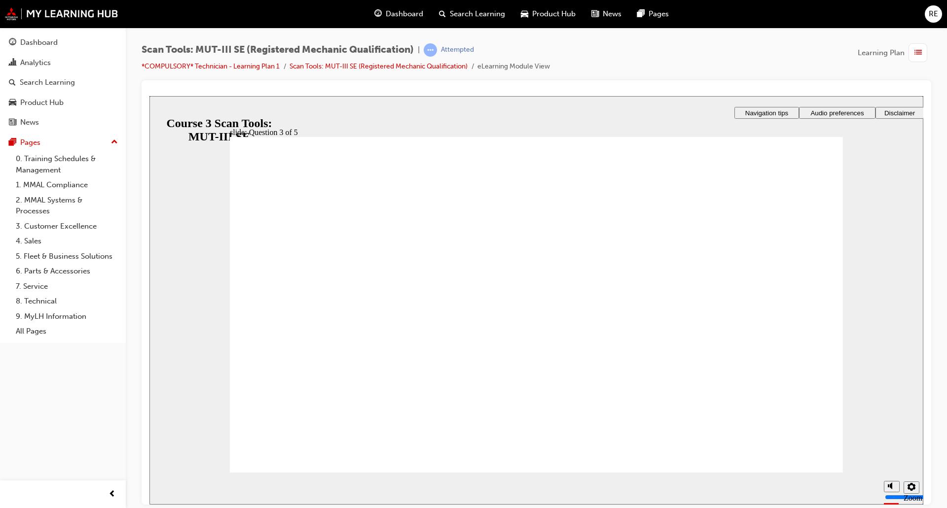
radio input "true"
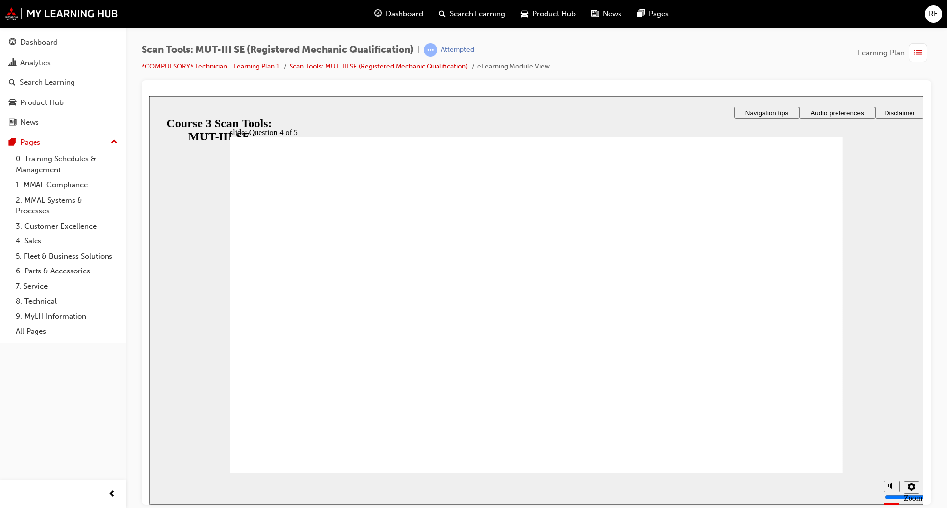
drag, startPoint x: 843, startPoint y: 476, endPoint x: 818, endPoint y: 454, distance: 33.5
click at [840, 473] on section "Playback Speed 2 1.75" at bounding box center [536, 488] width 774 height 32
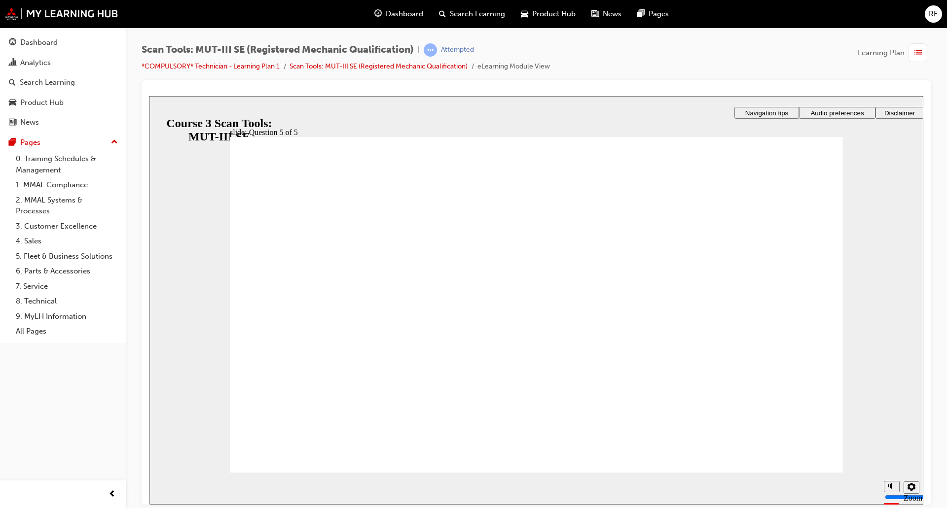
drag, startPoint x: 814, startPoint y: 470, endPoint x: 807, endPoint y: 451, distance: 20.0
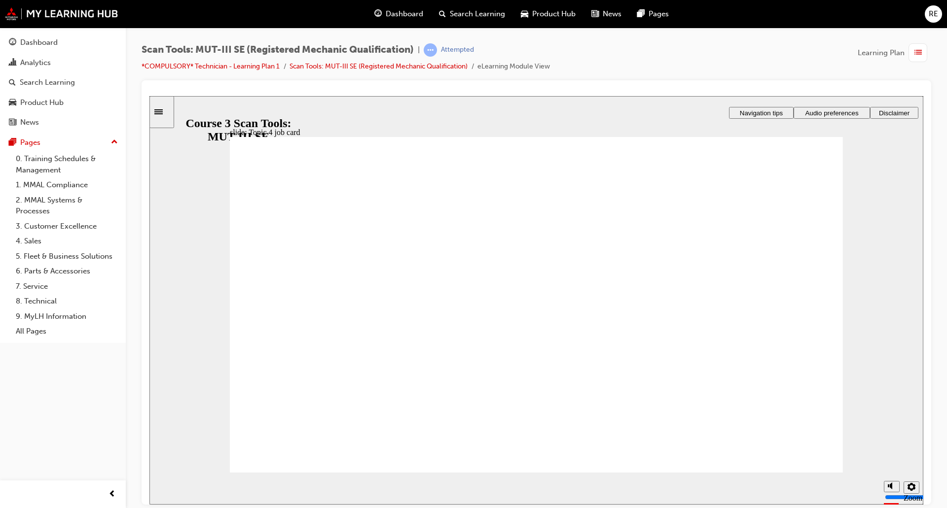
radio input "true"
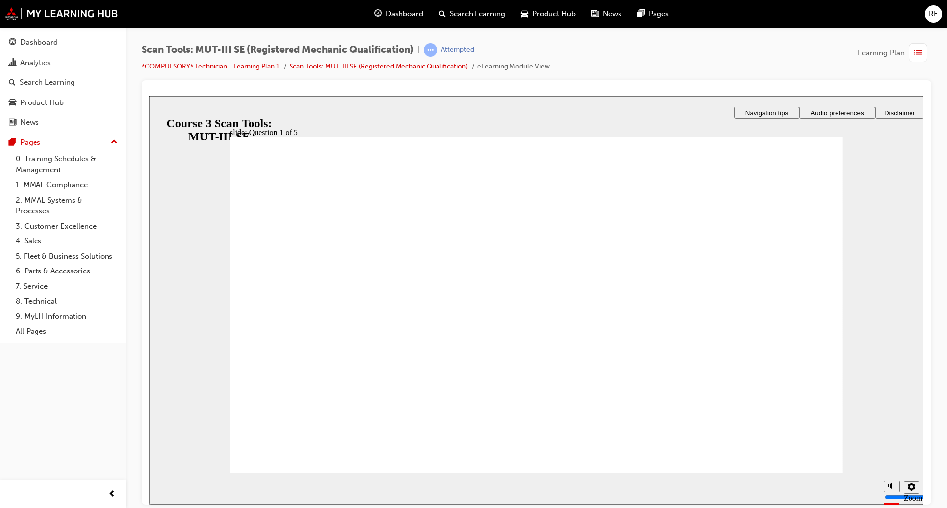
radio input "true"
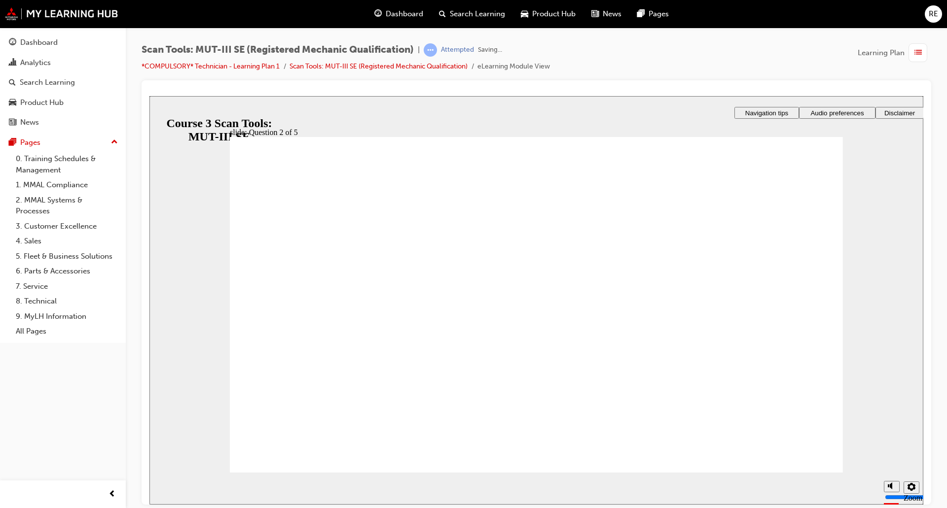
radio input "true"
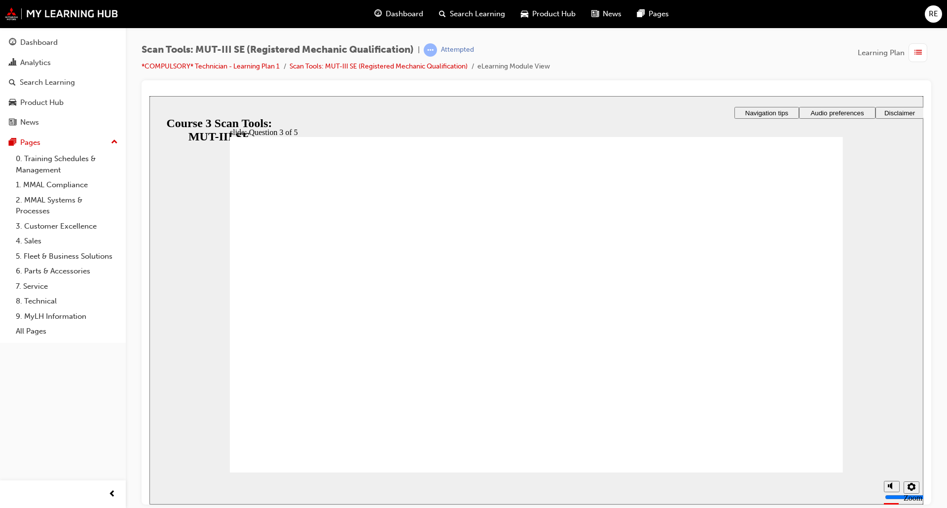
checkbox input "true"
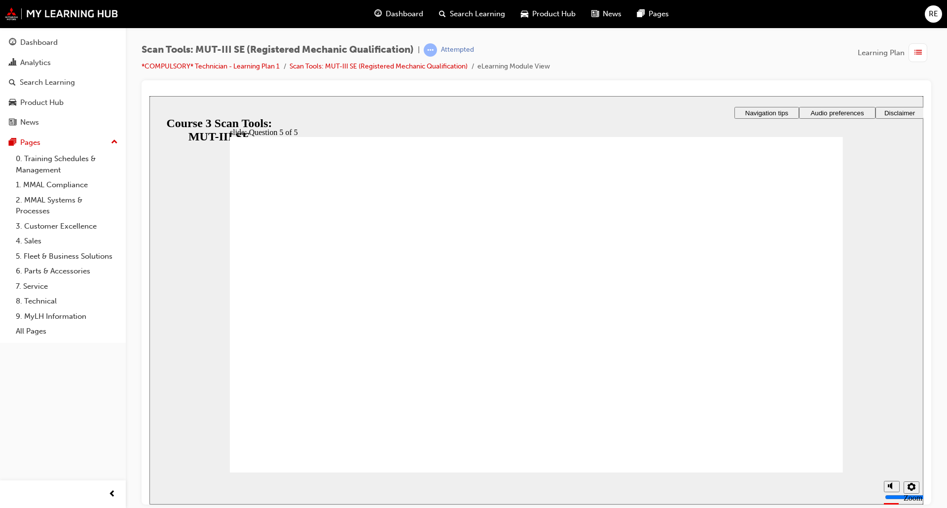
radio input "true"
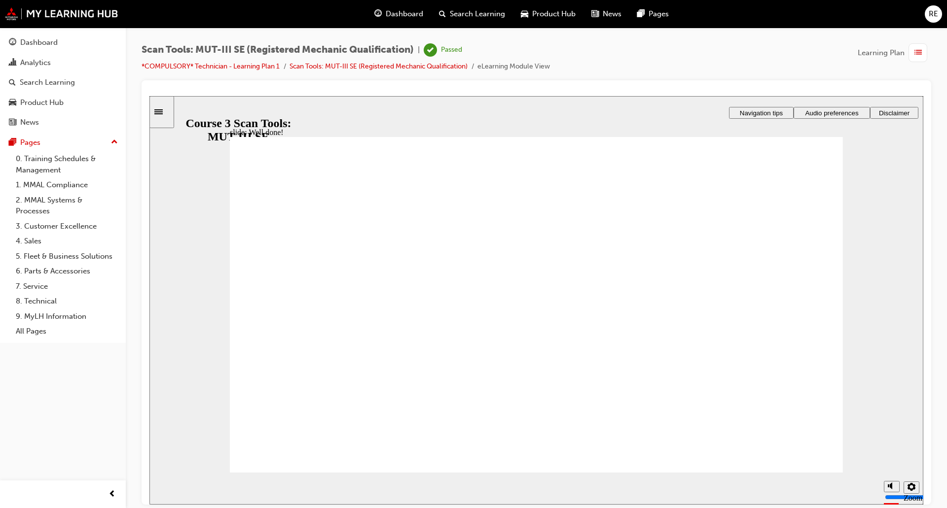
drag, startPoint x: 509, startPoint y: 299, endPoint x: 529, endPoint y: 310, distance: 22.3
click at [807, 484] on section "Playback Speed 2 1.75 1.5 1.25 0.75" at bounding box center [536, 488] width 774 height 32
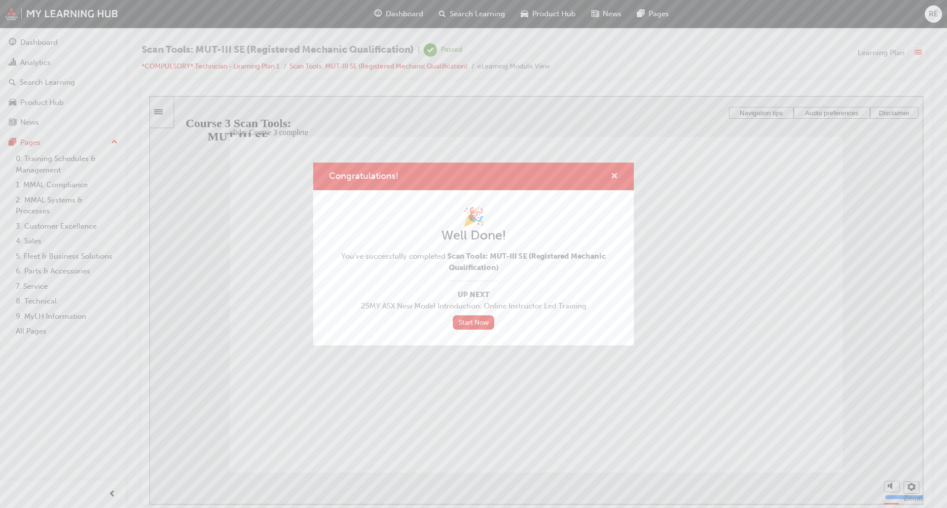
click at [615, 177] on span "cross-icon" at bounding box center [613, 177] width 7 height 9
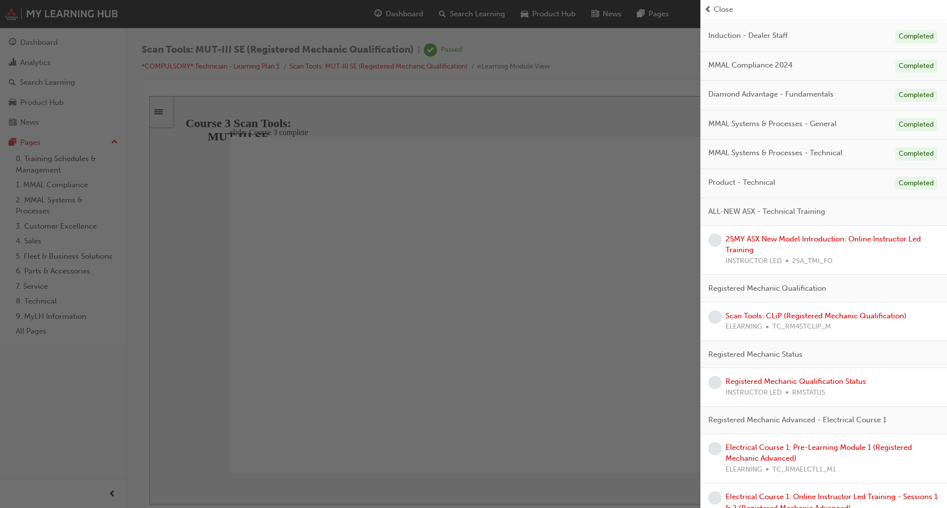
scroll to position [148, 0]
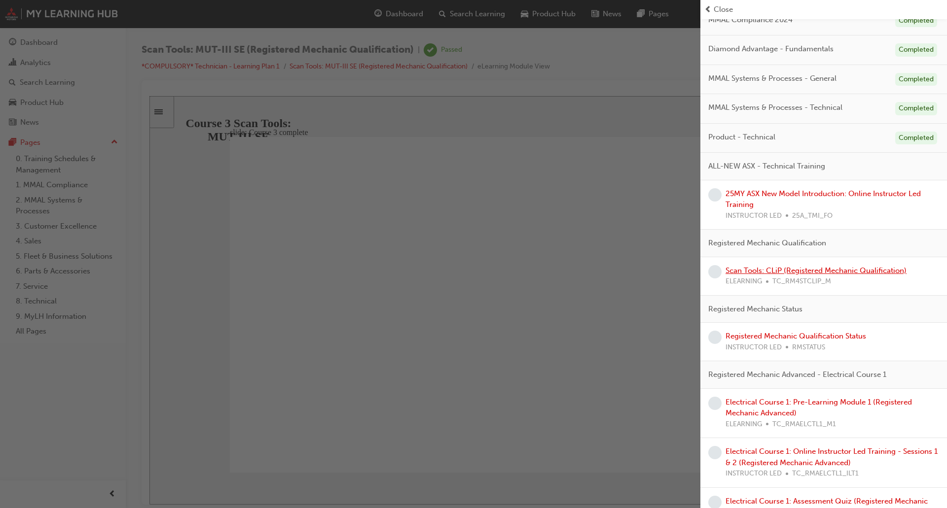
click at [786, 275] on link "Scan Tools: CLiP (Registered Mechanic Qualification)" at bounding box center [815, 270] width 181 height 9
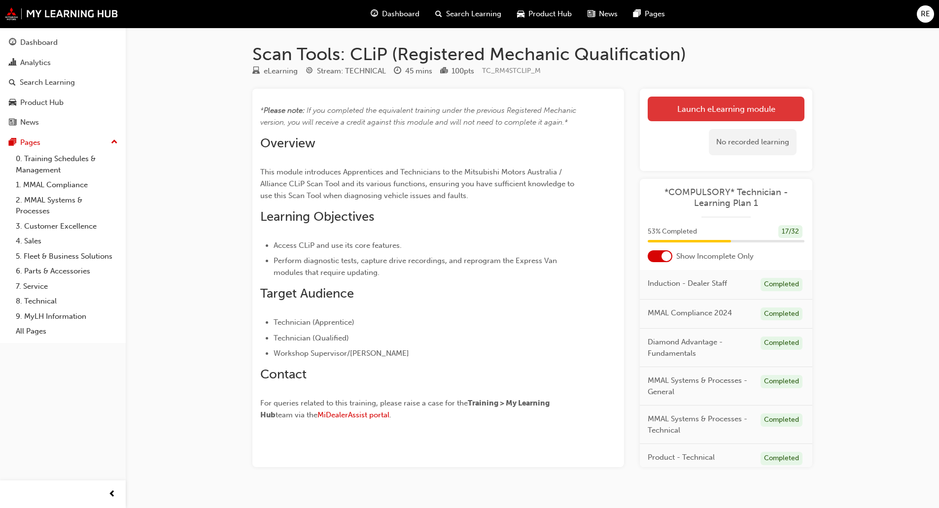
click at [726, 114] on link "Launch eLearning module" at bounding box center [726, 109] width 157 height 25
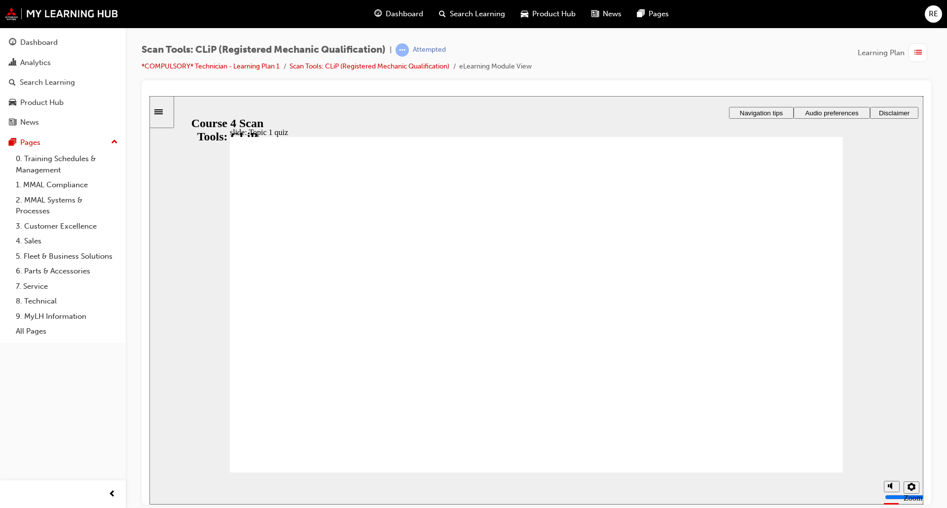
drag, startPoint x: 817, startPoint y: 438, endPoint x: 818, endPoint y: 444, distance: 6.0
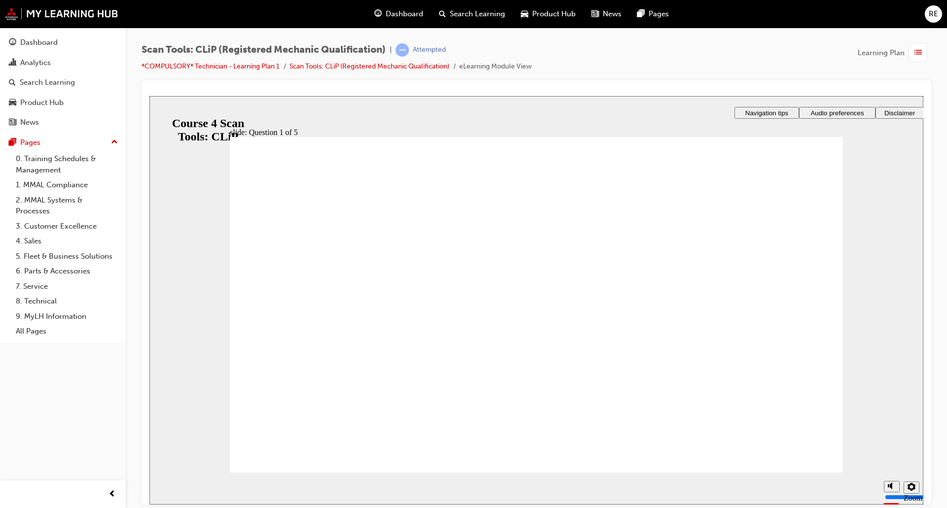
checkbox input "true"
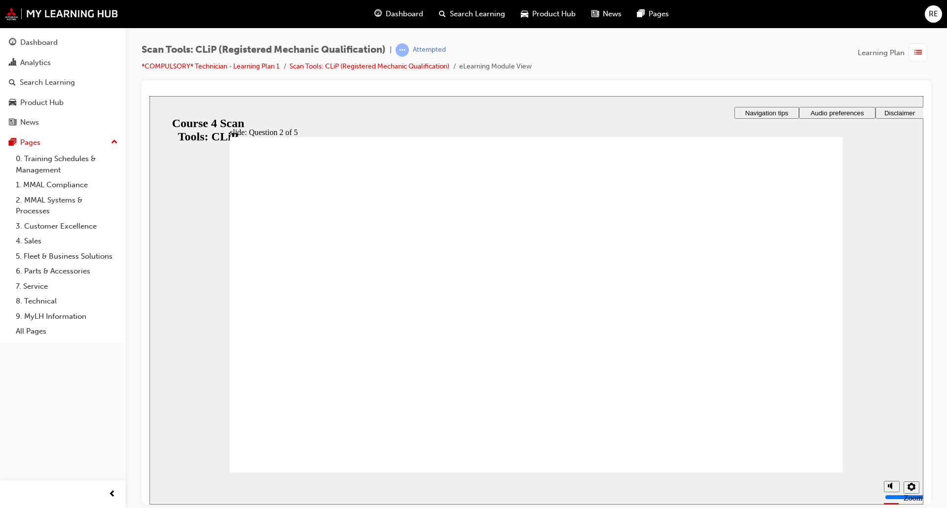
radio input "true"
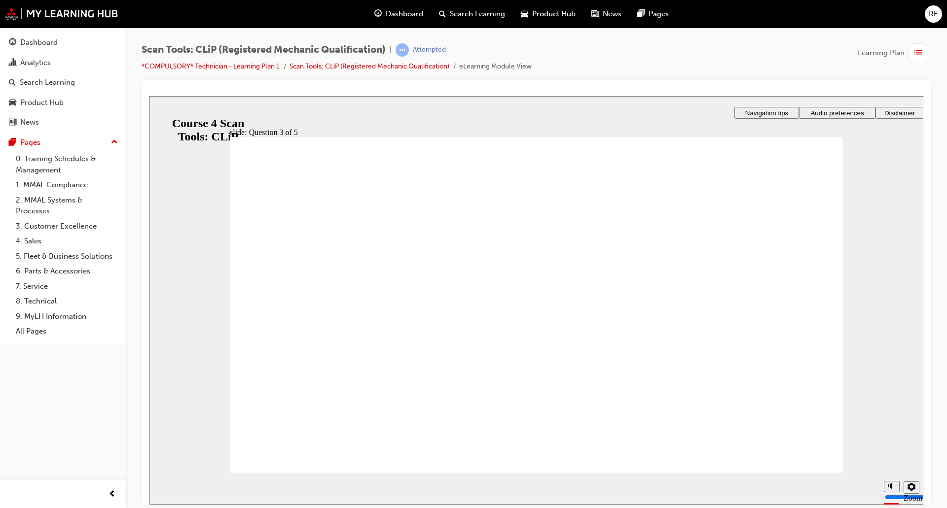
radio input "true"
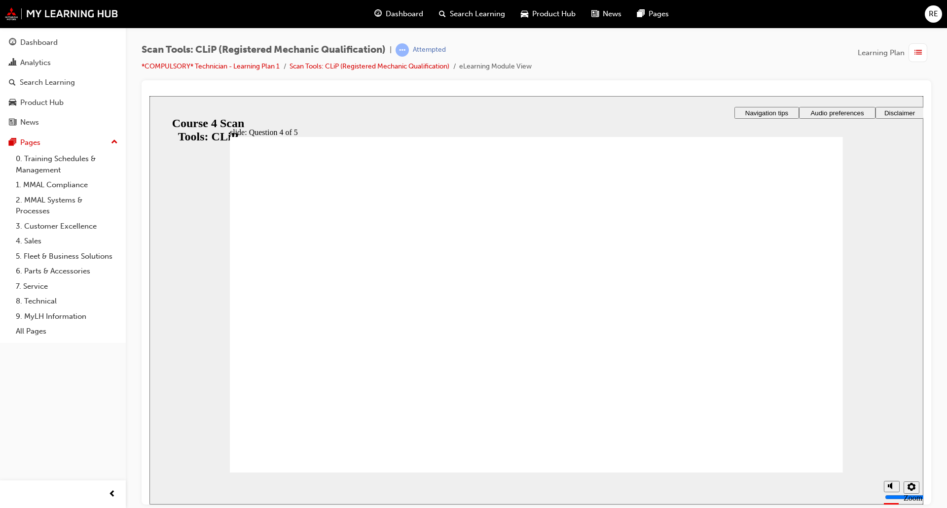
radio input "true"
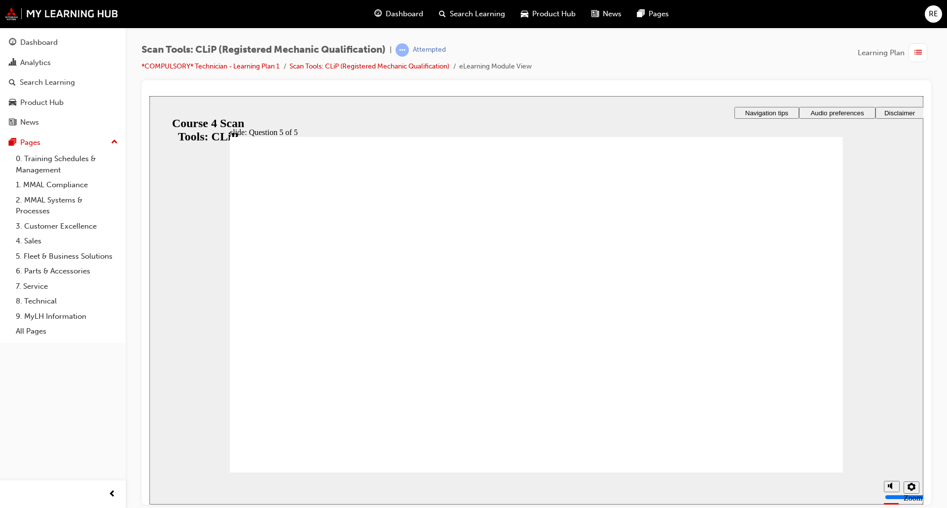
checkbox input "true"
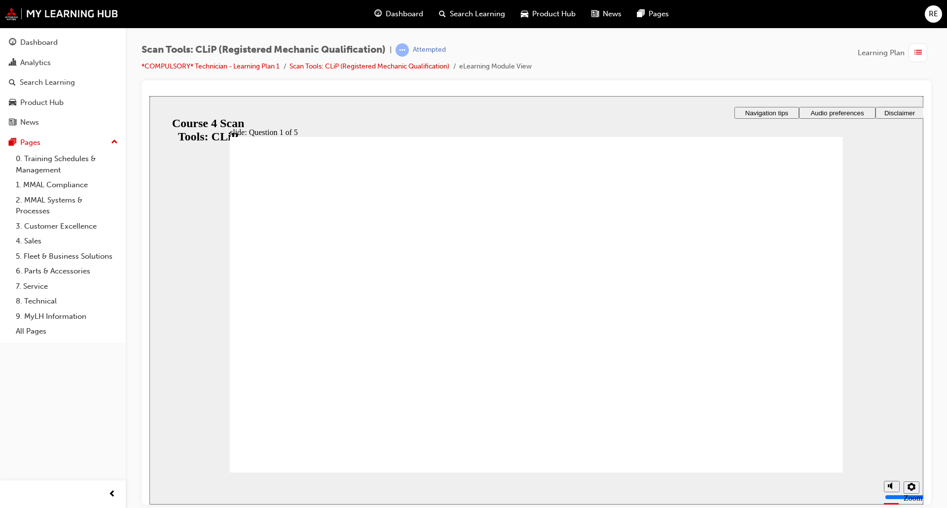
radio input "true"
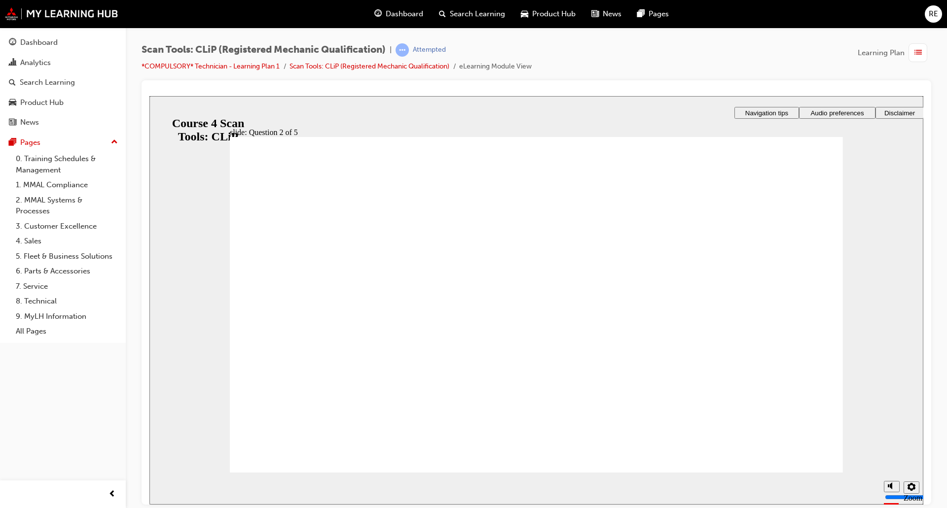
radio input "true"
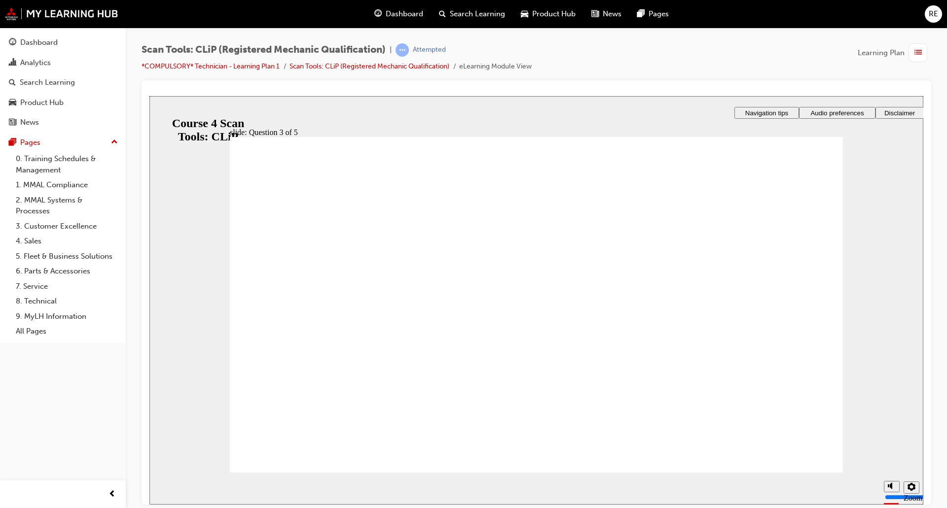
radio input "true"
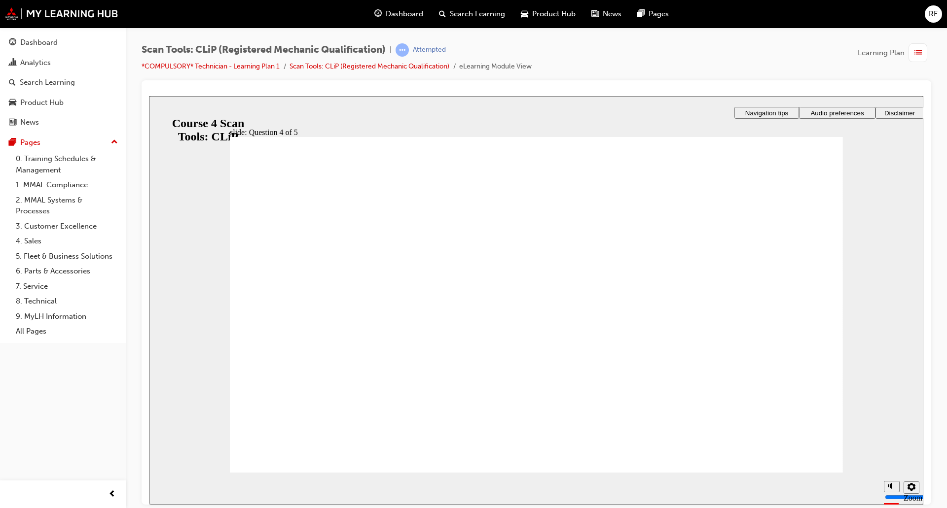
radio input "true"
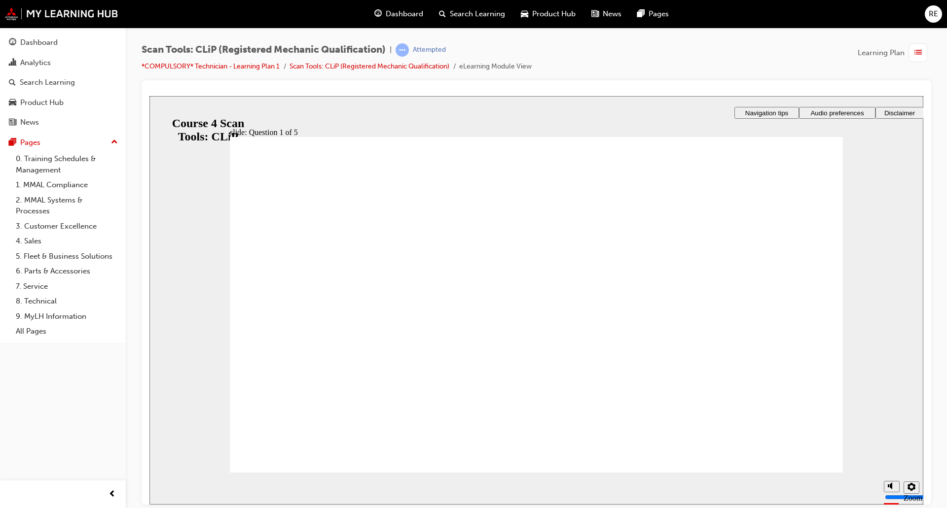
checkbox input "true"
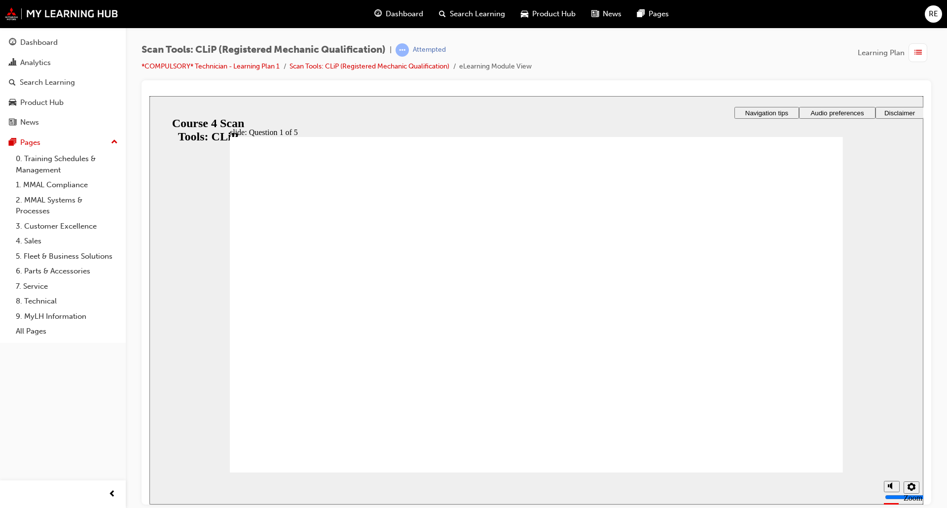
radio input "true"
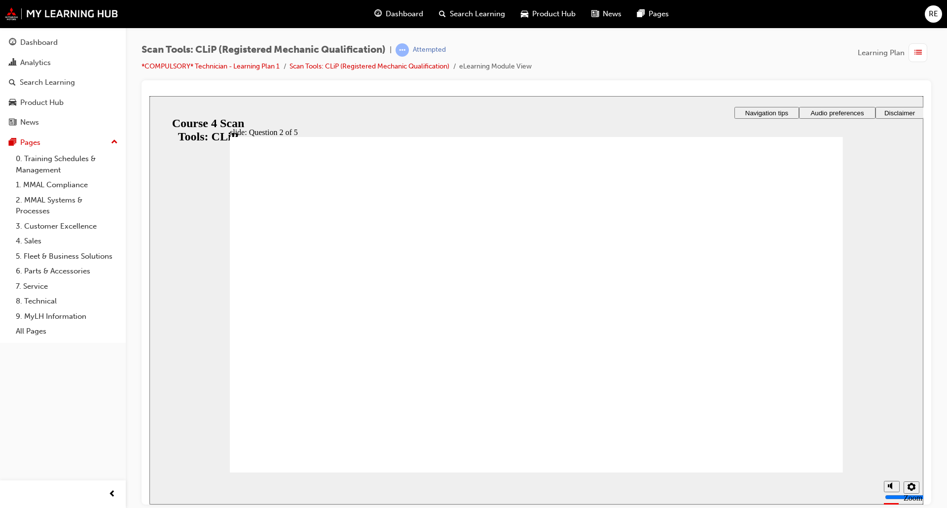
radio input "true"
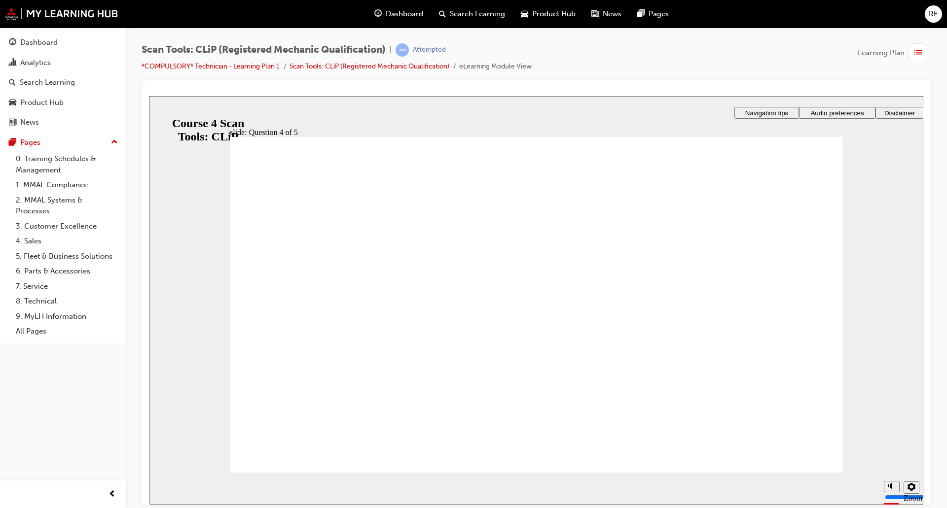
radio input "true"
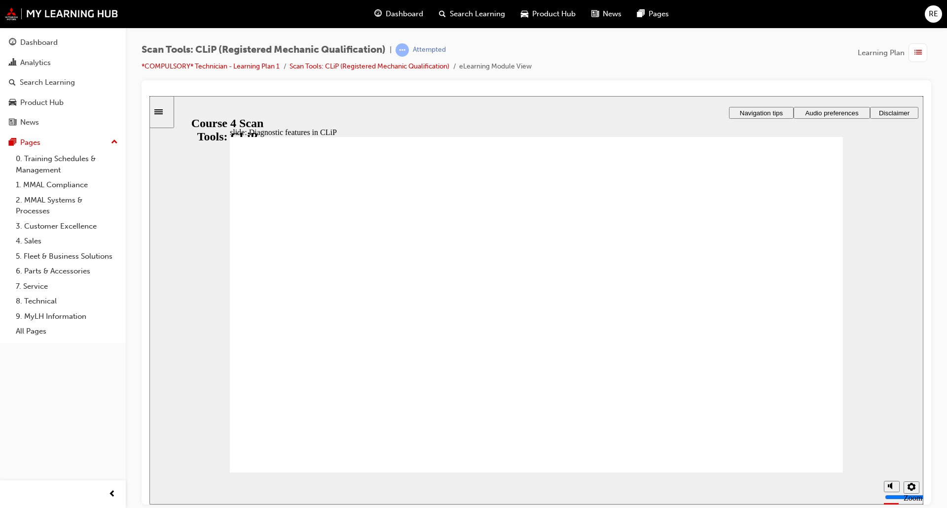
drag, startPoint x: 325, startPoint y: 335, endPoint x: 302, endPoint y: 298, distance: 43.9
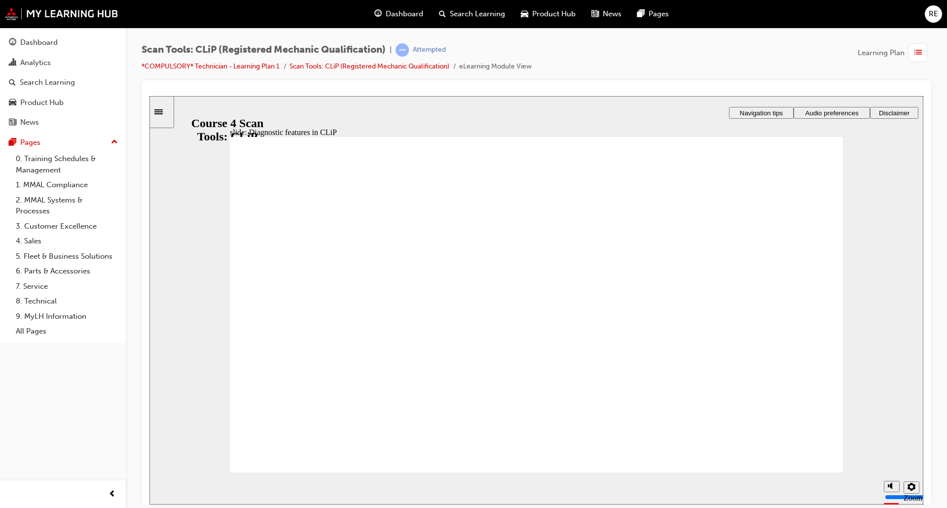
drag, startPoint x: 355, startPoint y: 370, endPoint x: 341, endPoint y: 358, distance: 18.3
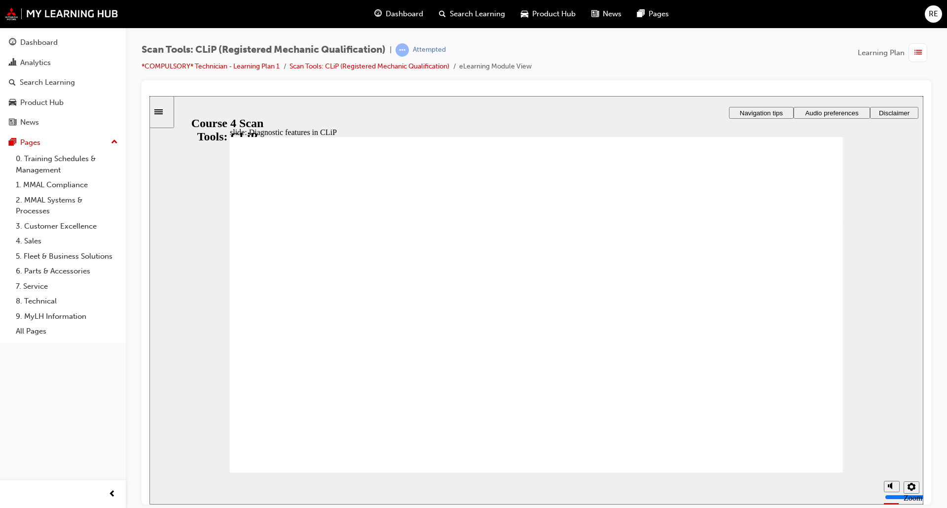
drag, startPoint x: 330, startPoint y: 352, endPoint x: 310, endPoint y: 343, distance: 22.3
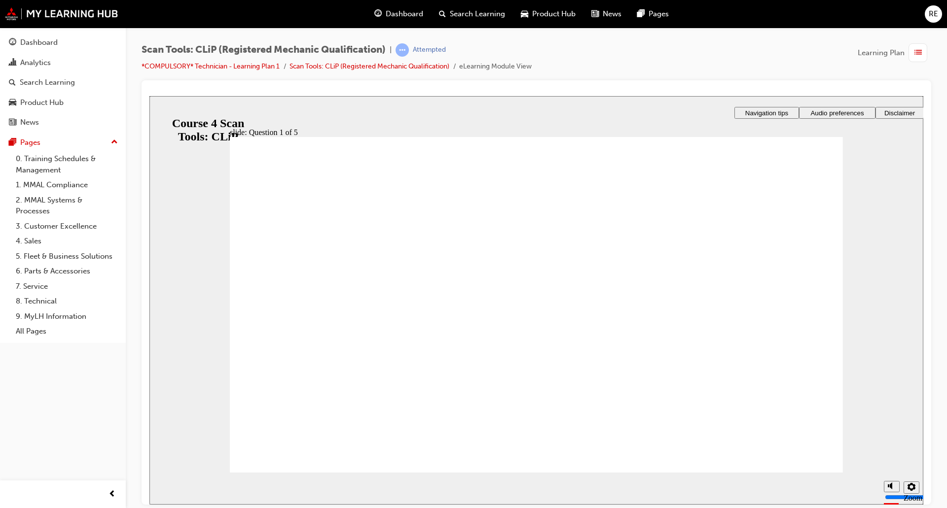
radio input "true"
drag, startPoint x: 551, startPoint y: 376, endPoint x: 555, endPoint y: 402, distance: 26.4
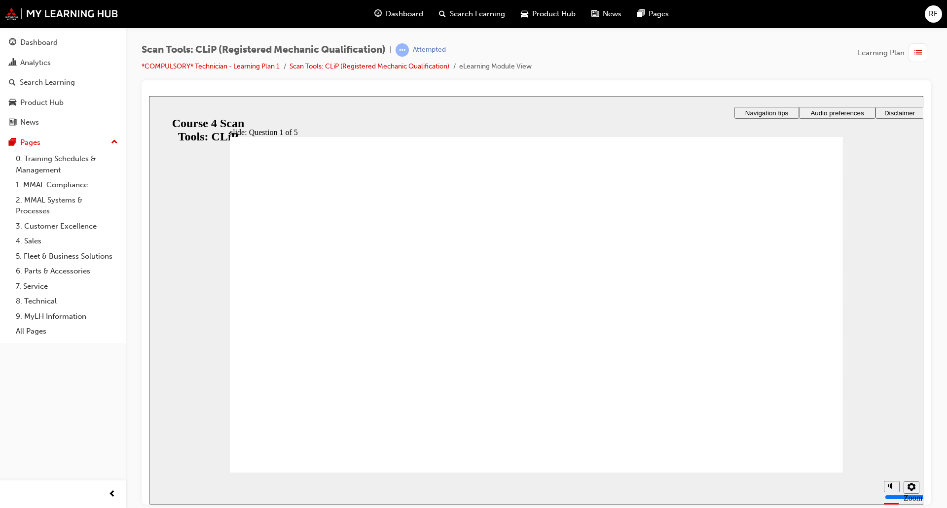
radio input "true"
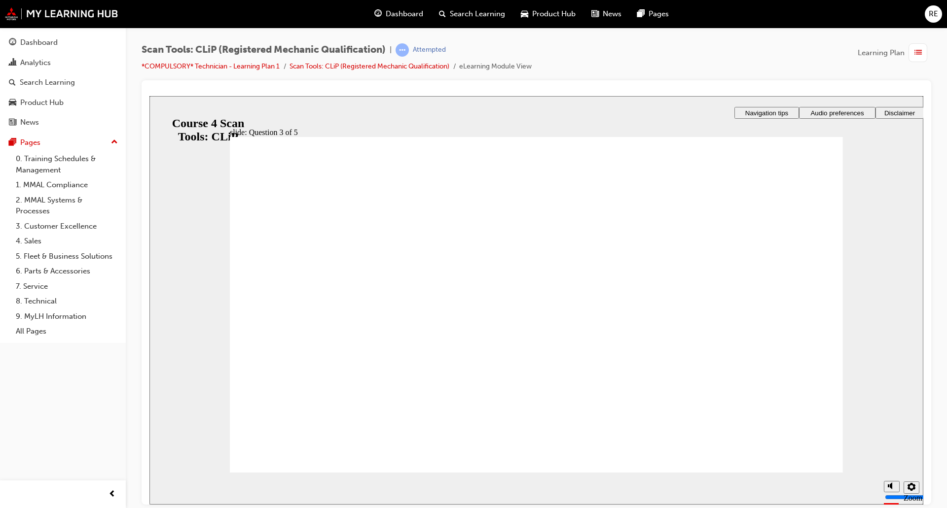
radio input "false"
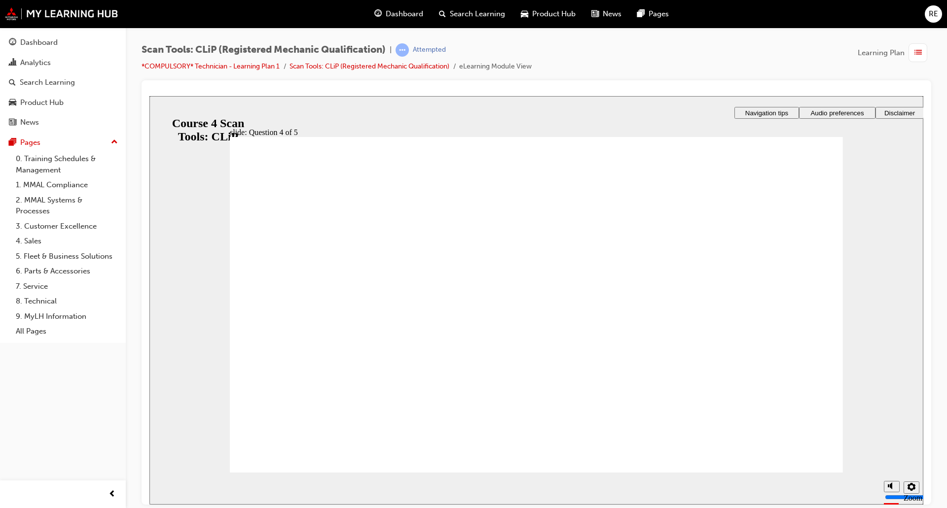
radio input "false"
radio input "true"
radio input "false"
radio input "true"
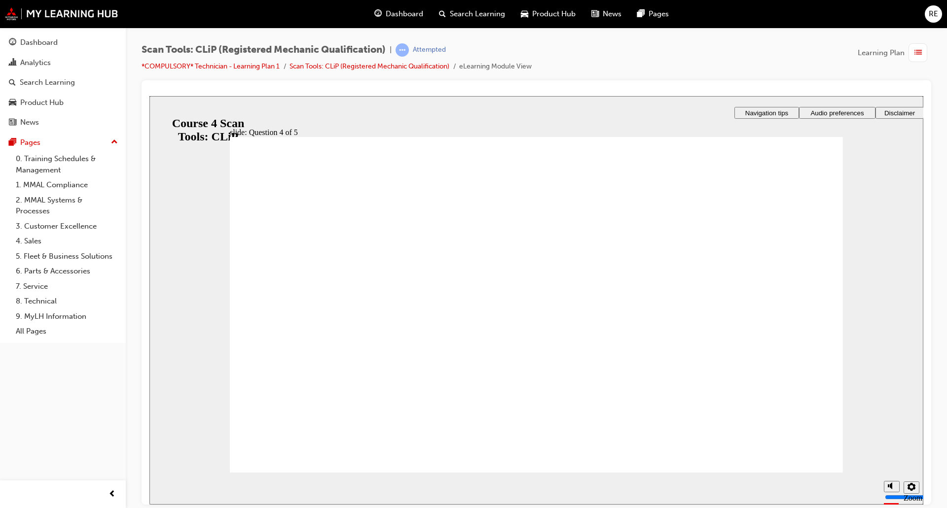
radio input "true"
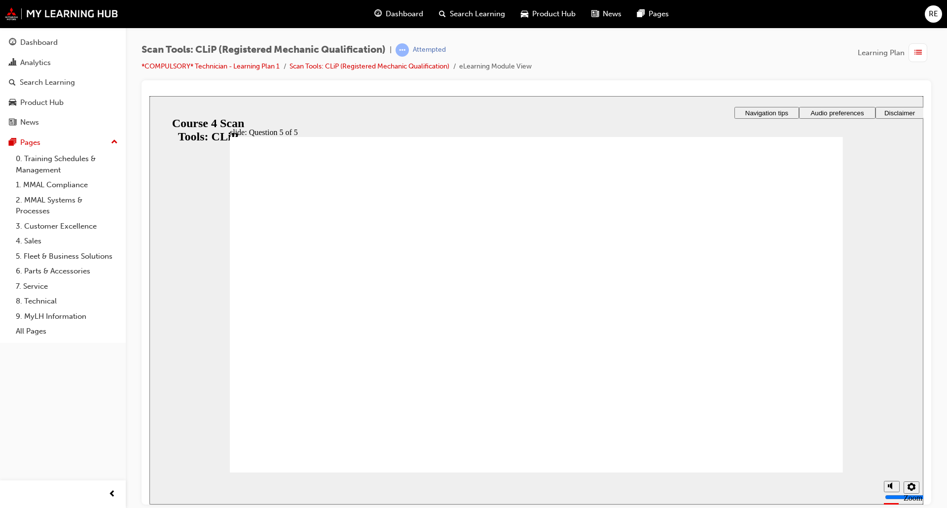
radio input "true"
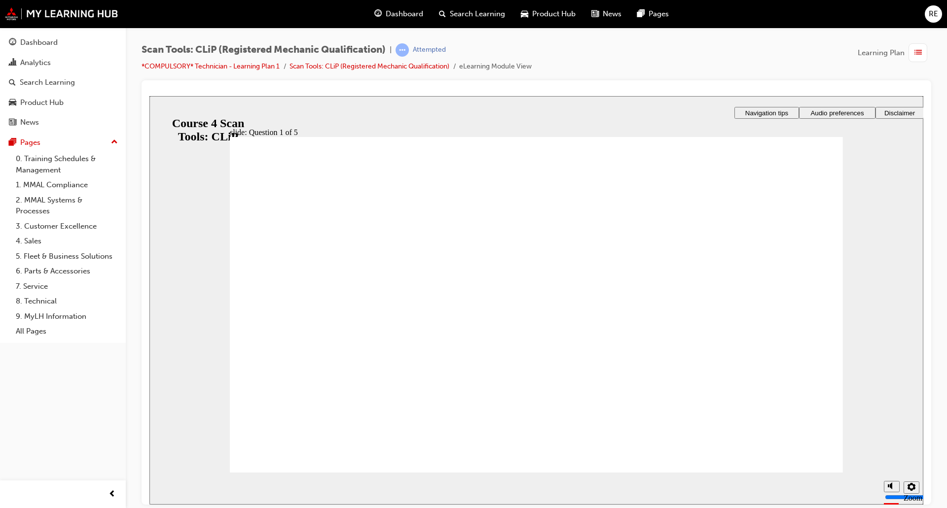
radio input "true"
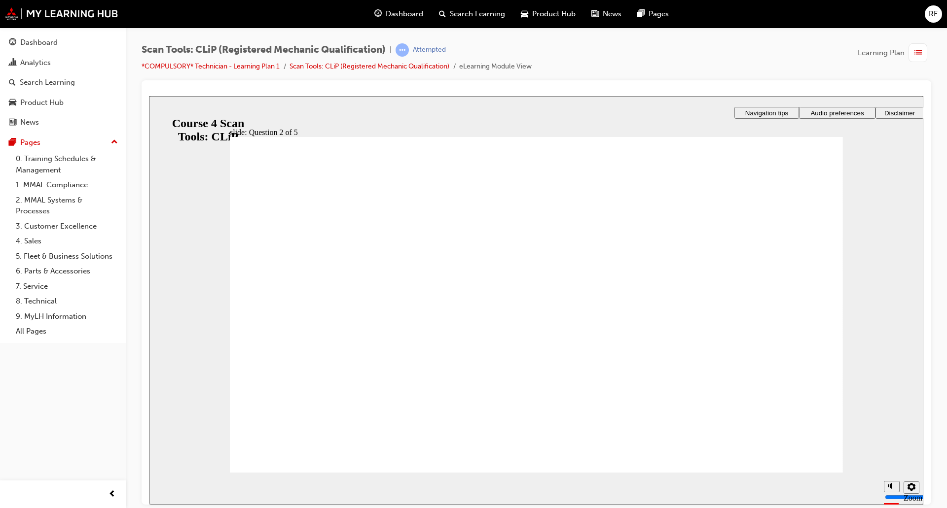
radio input "false"
radio input "true"
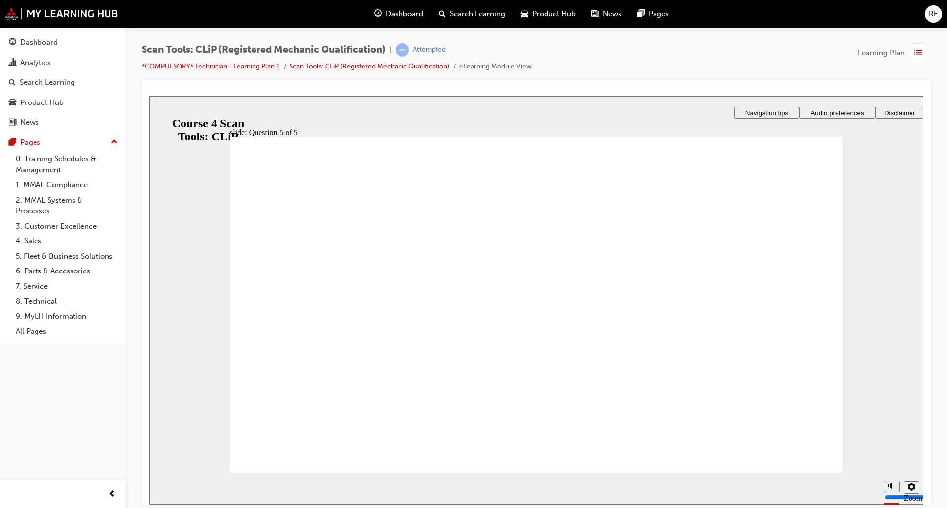
radio input "true"
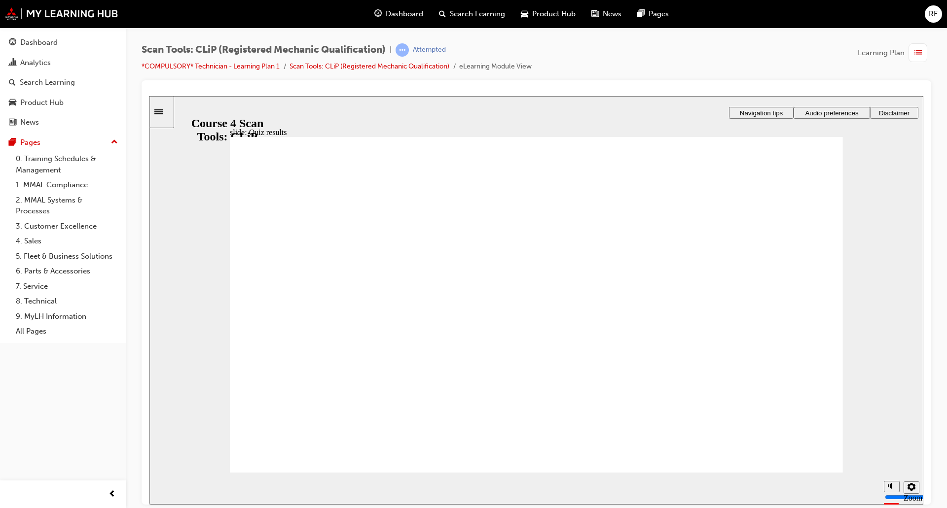
radio input "true"
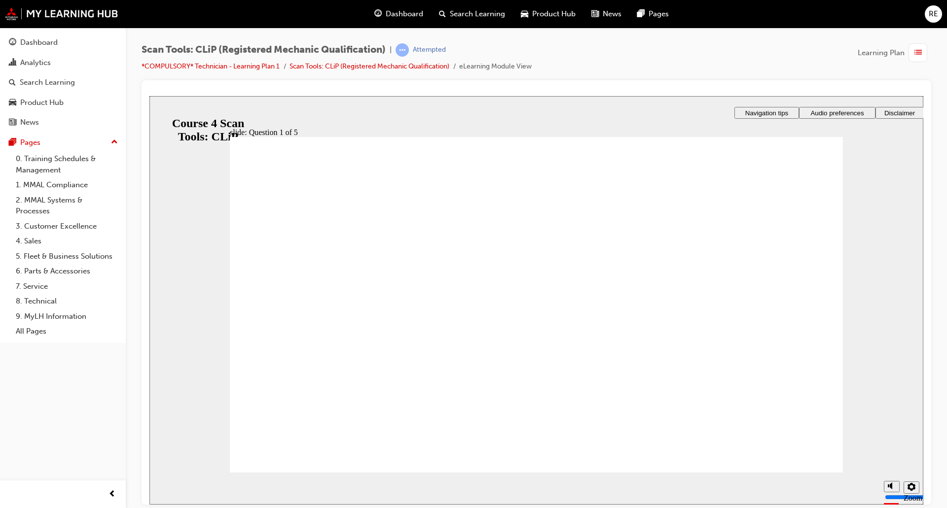
radio input "true"
drag, startPoint x: 299, startPoint y: 417, endPoint x: 307, endPoint y: 432, distance: 17.4
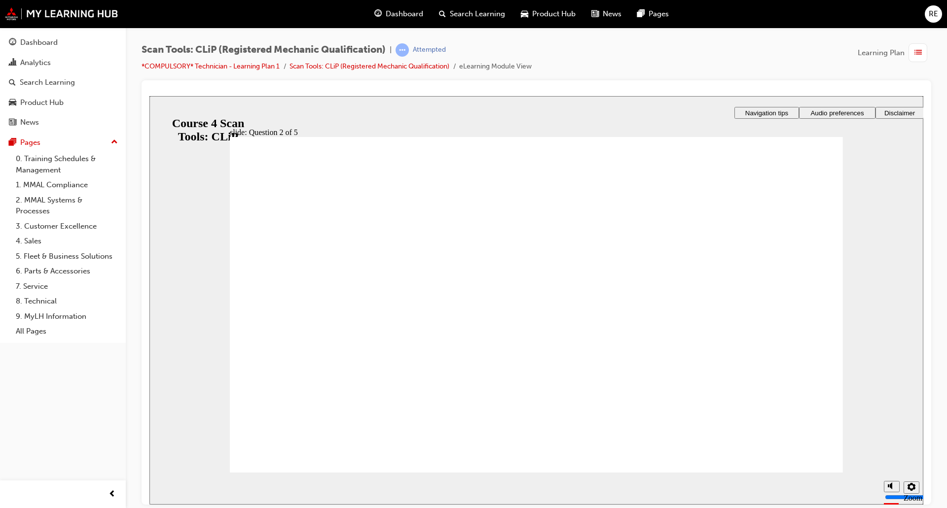
drag, startPoint x: 481, startPoint y: 381, endPoint x: 530, endPoint y: 399, distance: 51.9
drag, startPoint x: 530, startPoint y: 399, endPoint x: 567, endPoint y: 402, distance: 36.6
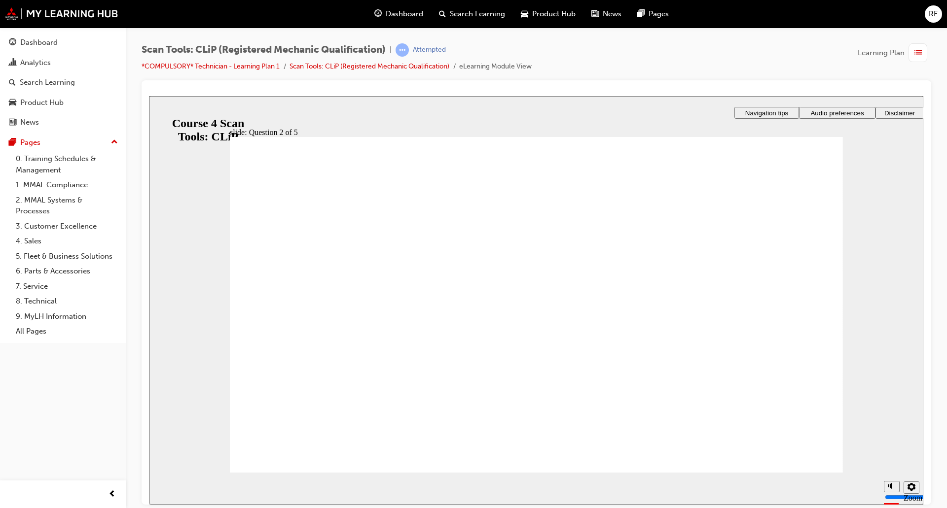
radio input "true"
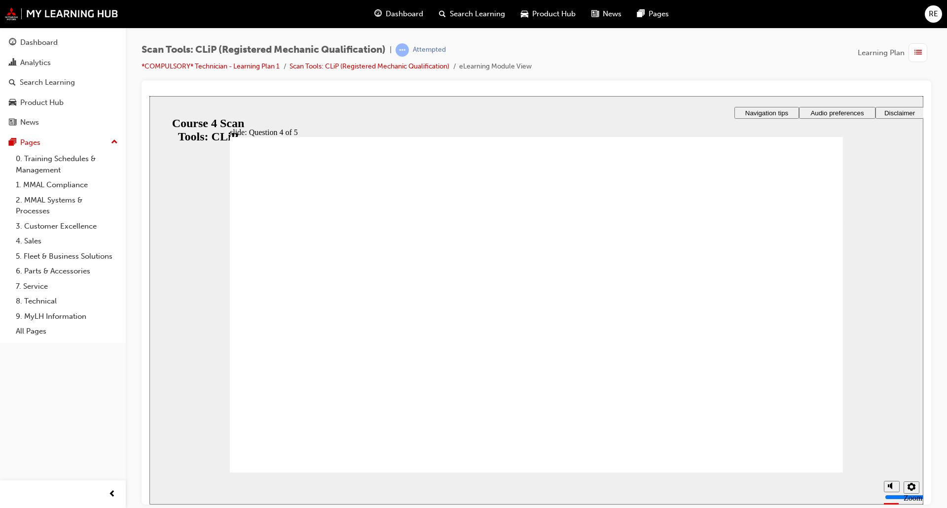
radio input "false"
radio input "true"
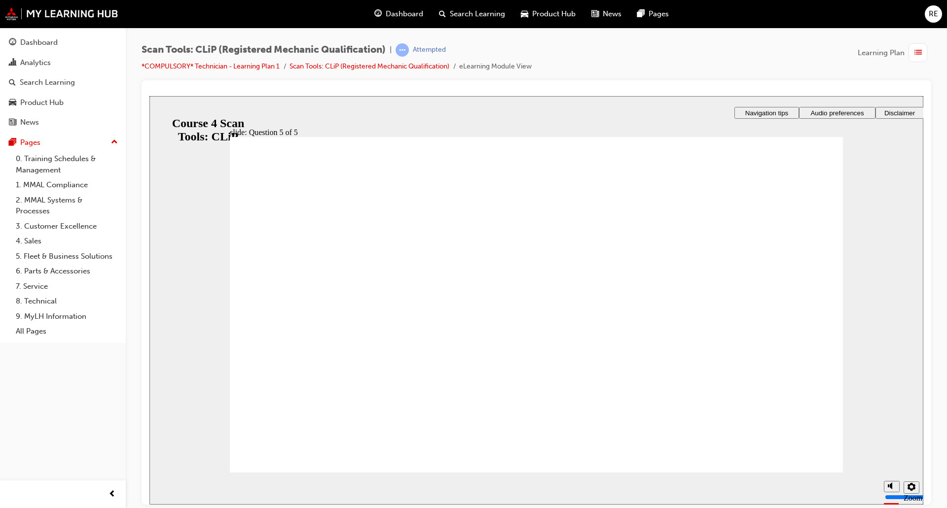
radio input "false"
radio input "true"
drag, startPoint x: 566, startPoint y: 397, endPoint x: 643, endPoint y: 423, distance: 81.1
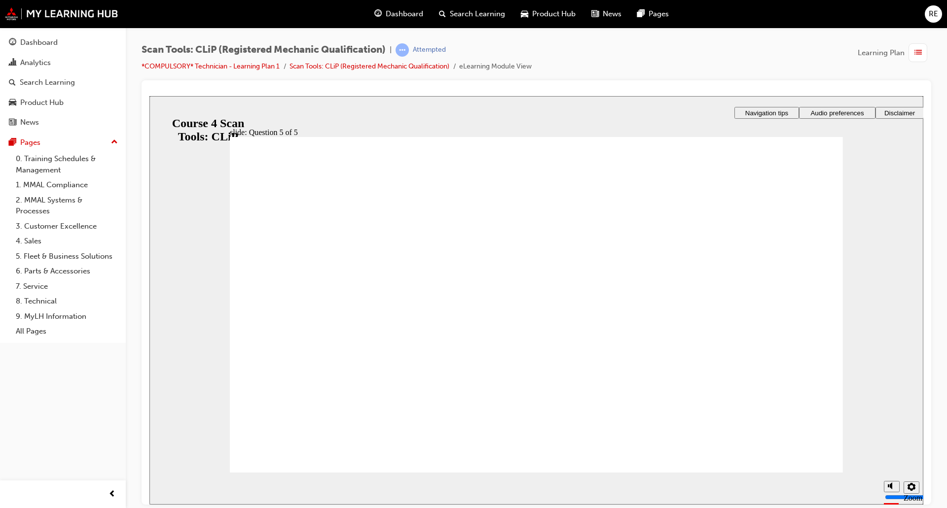
radio input "false"
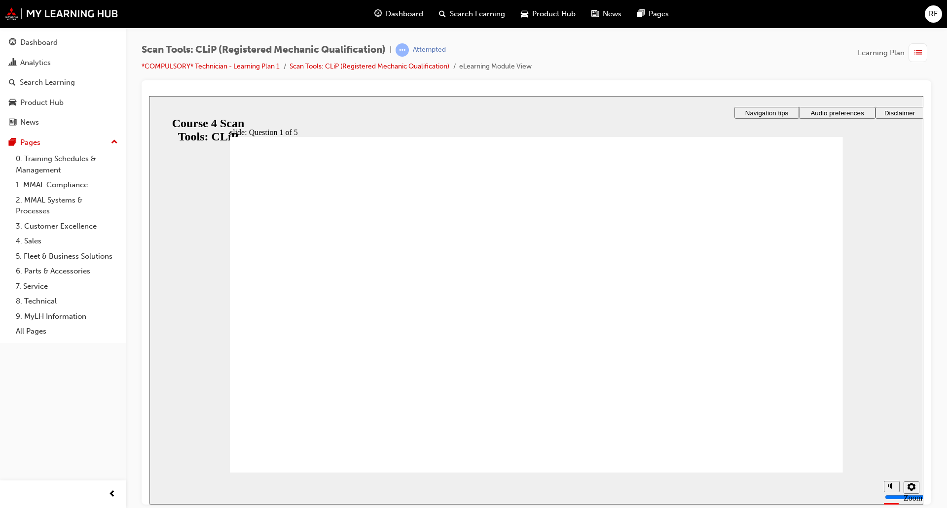
radio input "true"
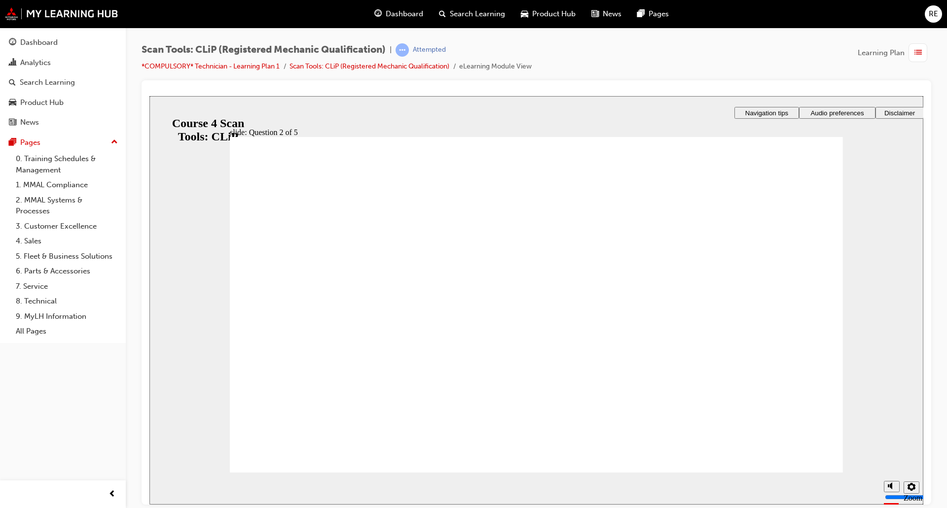
radio input "true"
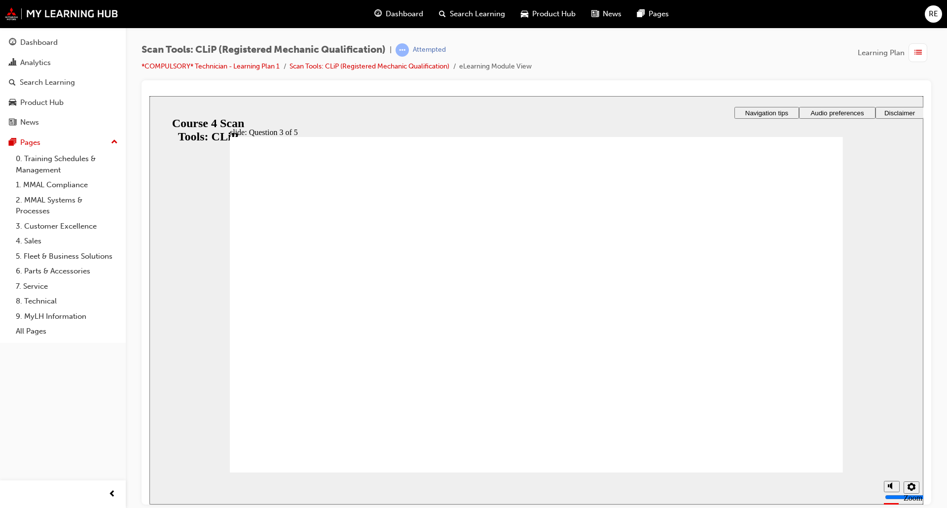
drag, startPoint x: 553, startPoint y: 383, endPoint x: 611, endPoint y: 412, distance: 65.5
radio input "true"
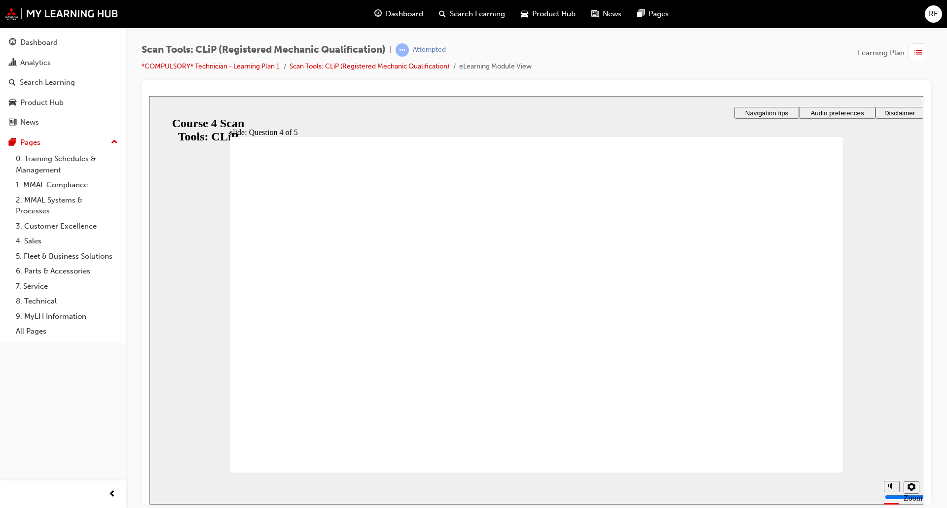
radio input "true"
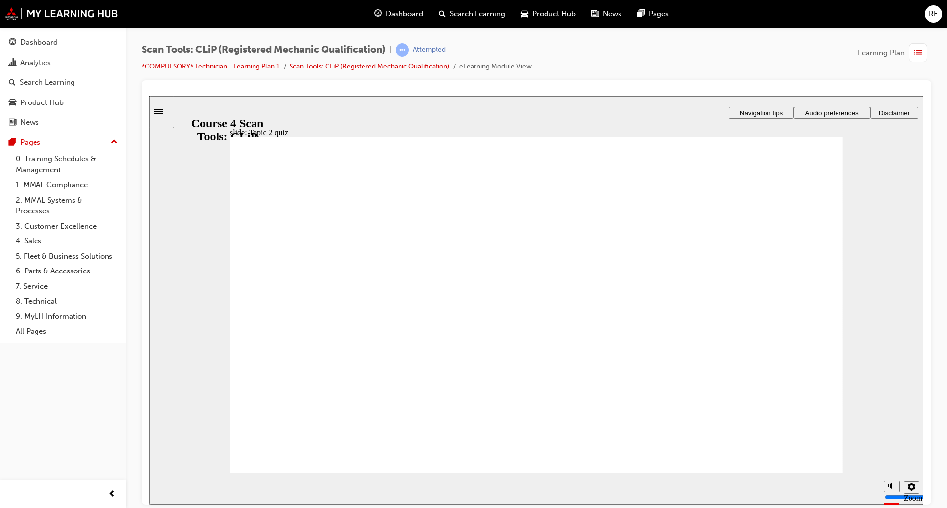
radio input "true"
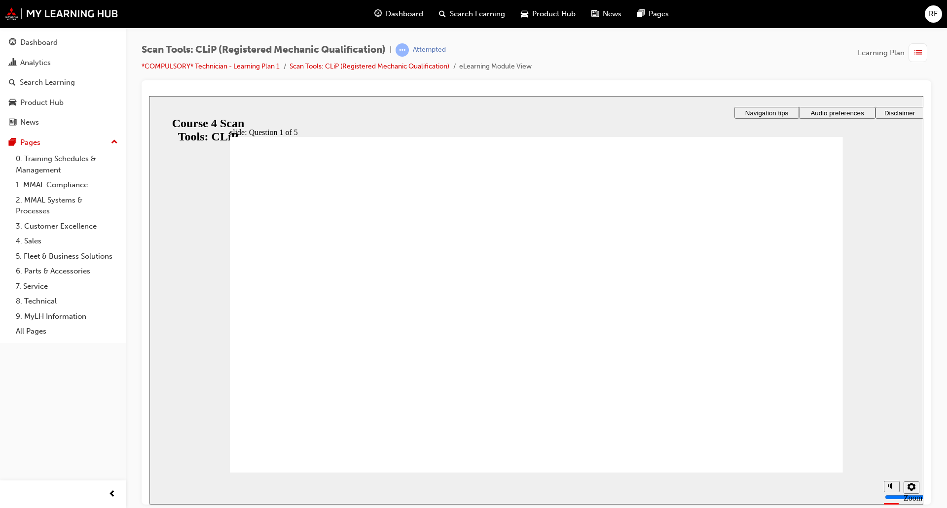
radio input "true"
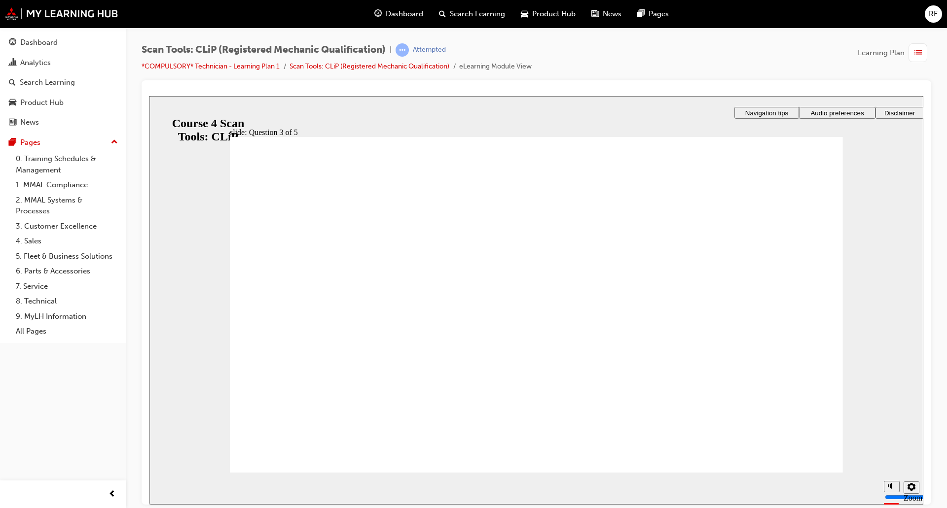
radio input "true"
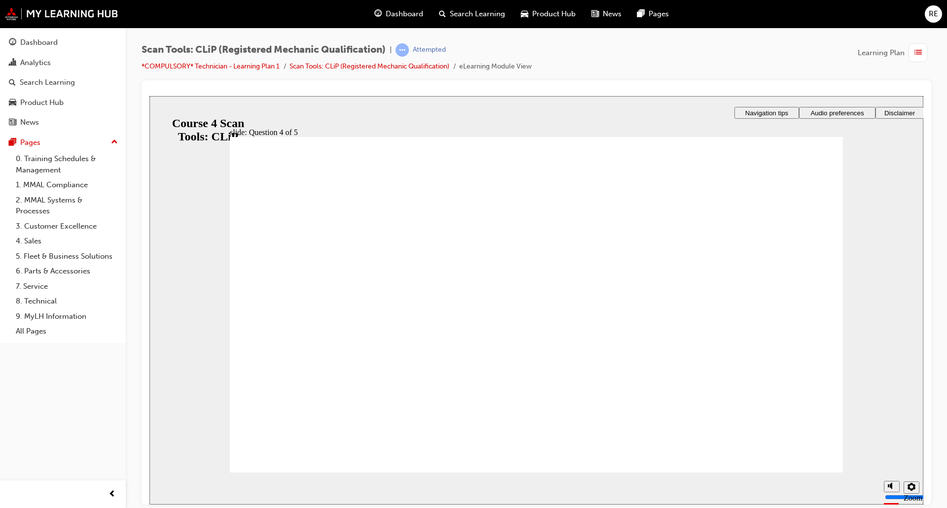
radio input "true"
drag, startPoint x: 283, startPoint y: 415, endPoint x: 292, endPoint y: 434, distance: 20.9
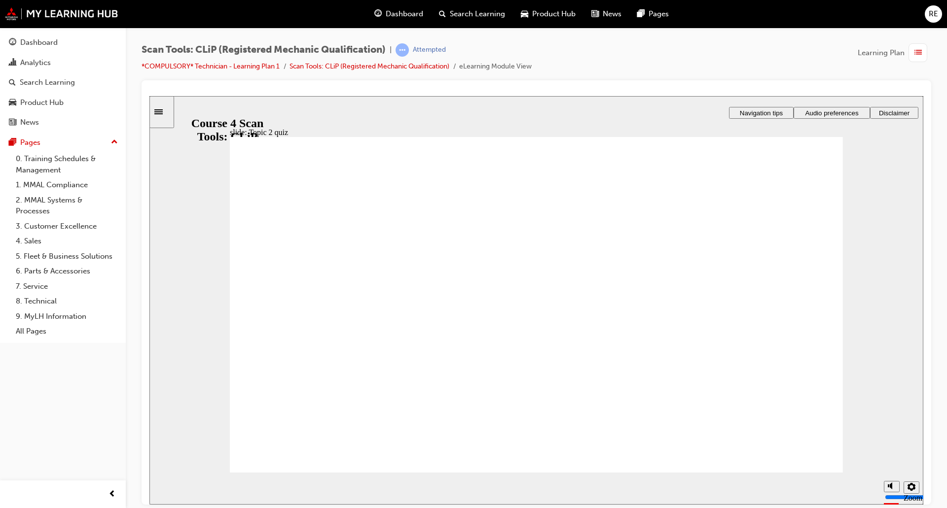
radio input "true"
drag, startPoint x: 322, startPoint y: 474, endPoint x: 310, endPoint y: 427, distance: 48.8
click at [322, 473] on section "Playback Speed 2 1.75 1.5 1.25 0.75" at bounding box center [536, 488] width 774 height 32
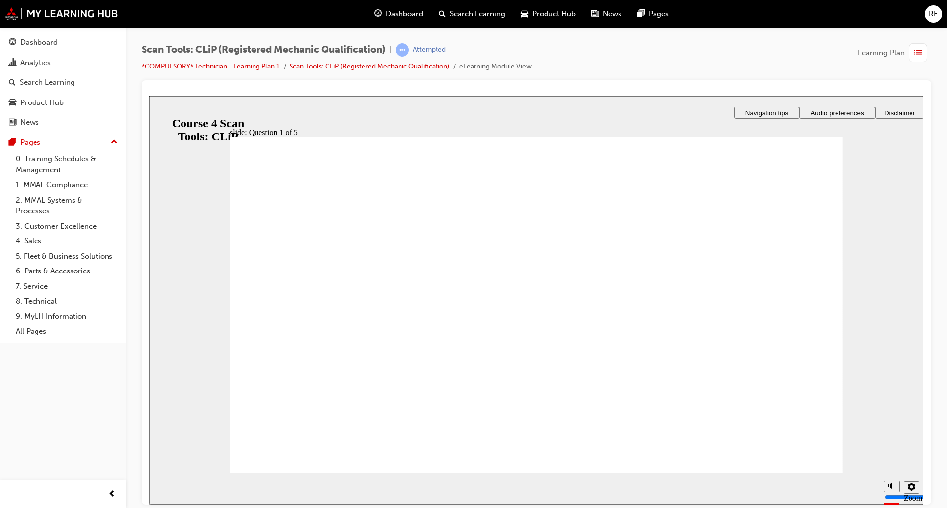
radio input "true"
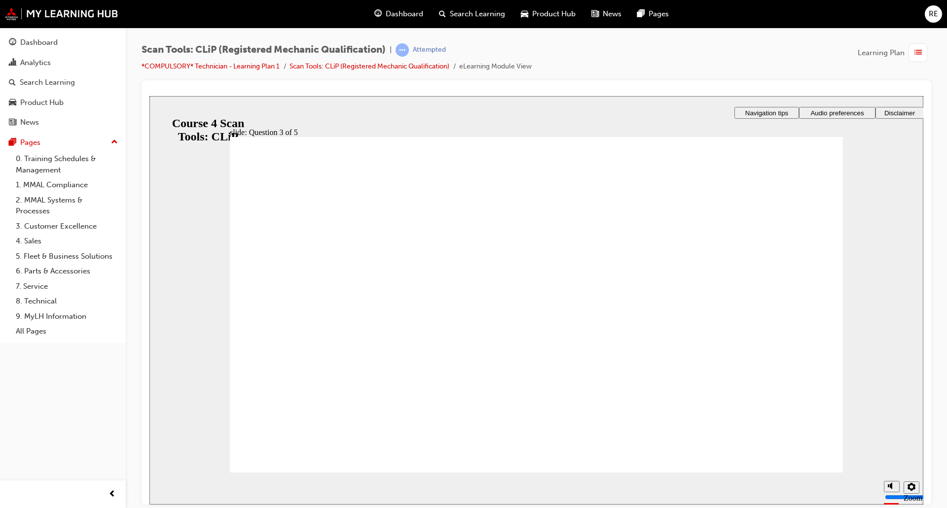
radio input "true"
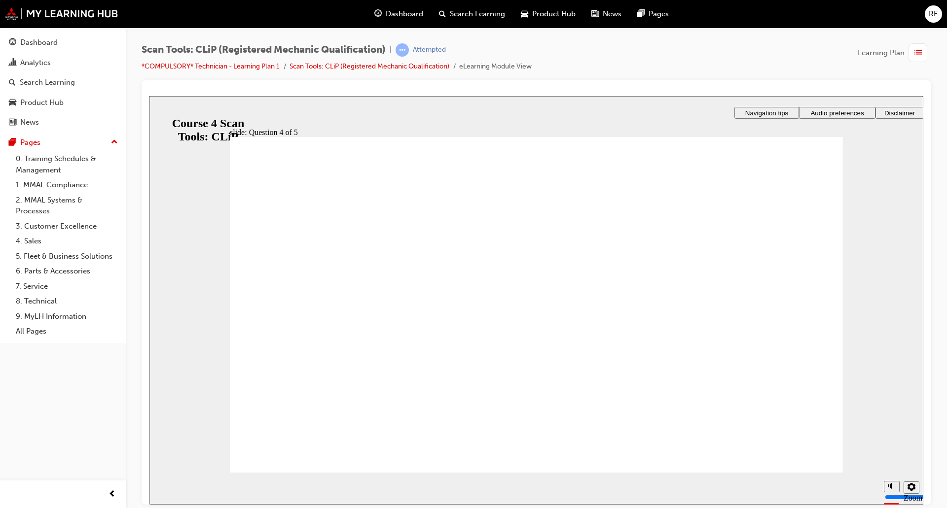
drag, startPoint x: 493, startPoint y: 395, endPoint x: 589, endPoint y: 404, distance: 97.1
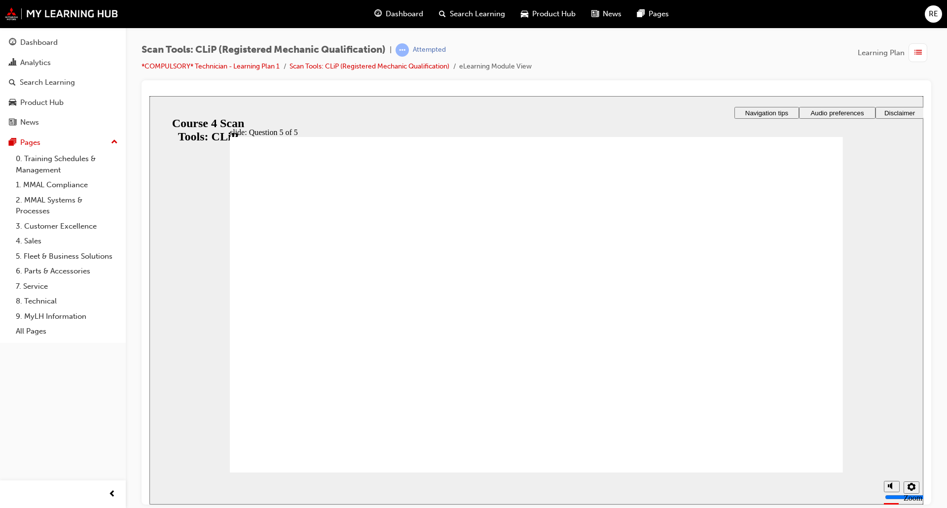
radio input "true"
